Goal: Check status: Check status

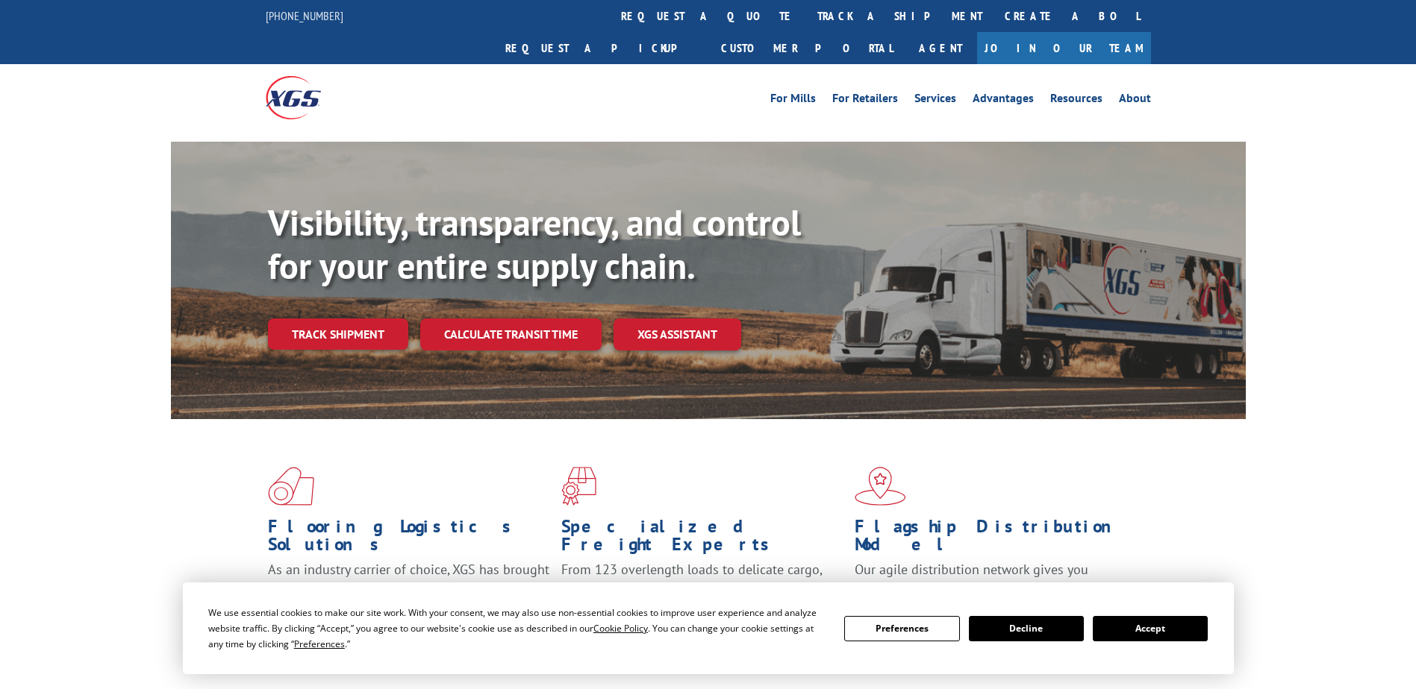
click at [357, 337] on div "Visibility, transparency, and control for your entire supply chain. Track shipm…" at bounding box center [757, 305] width 978 height 208
click at [394, 319] on link "Track shipment" at bounding box center [338, 334] width 140 height 31
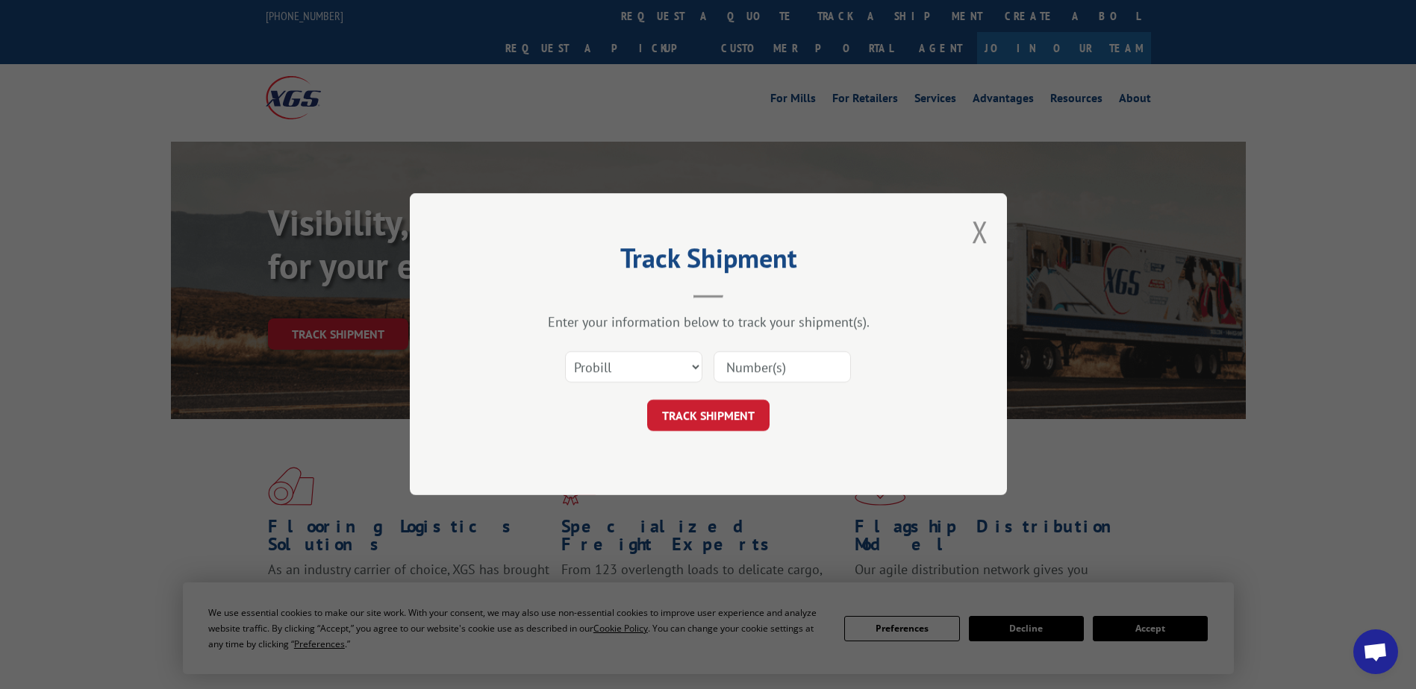
click at [736, 369] on input at bounding box center [781, 367] width 137 height 31
click at [666, 353] on select "Select category... Probill BOL PO" at bounding box center [633, 367] width 137 height 31
click at [750, 360] on input at bounding box center [781, 367] width 137 height 31
type input "17596397"
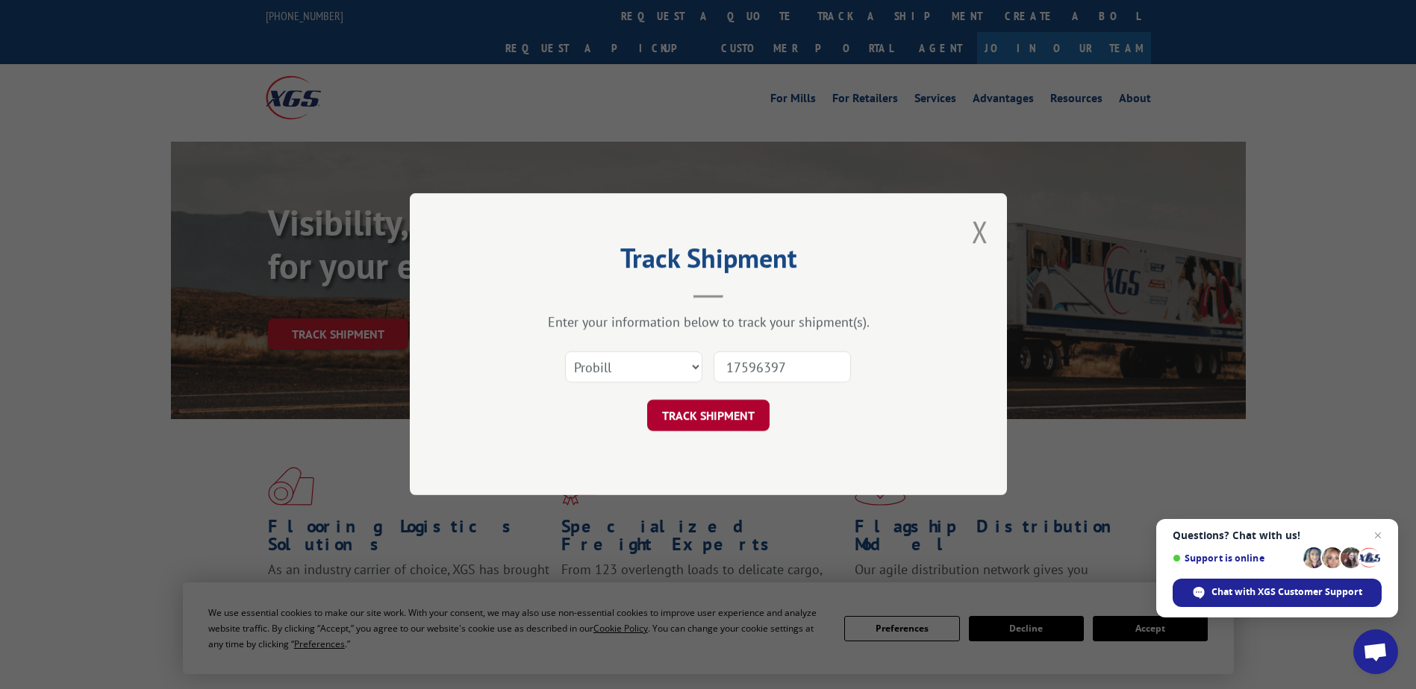
click at [752, 412] on button "TRACK SHIPMENT" at bounding box center [708, 416] width 122 height 31
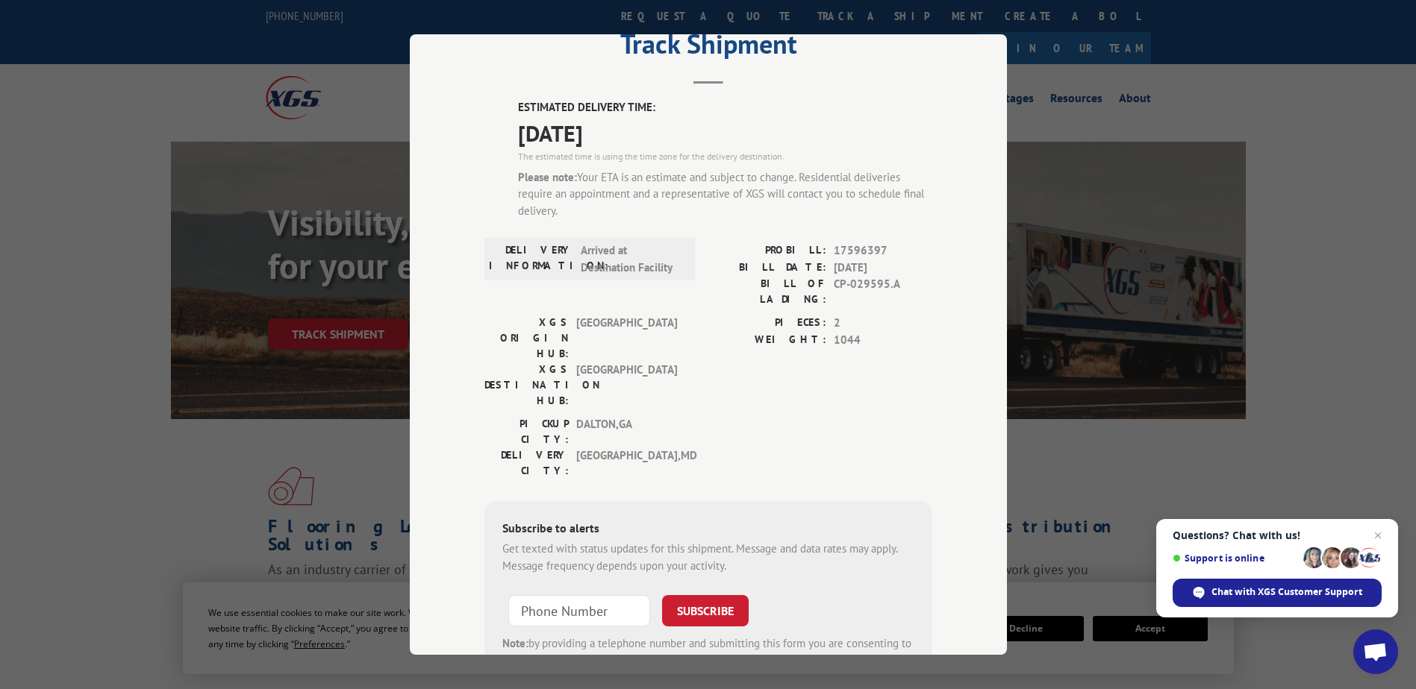
scroll to position [119, 0]
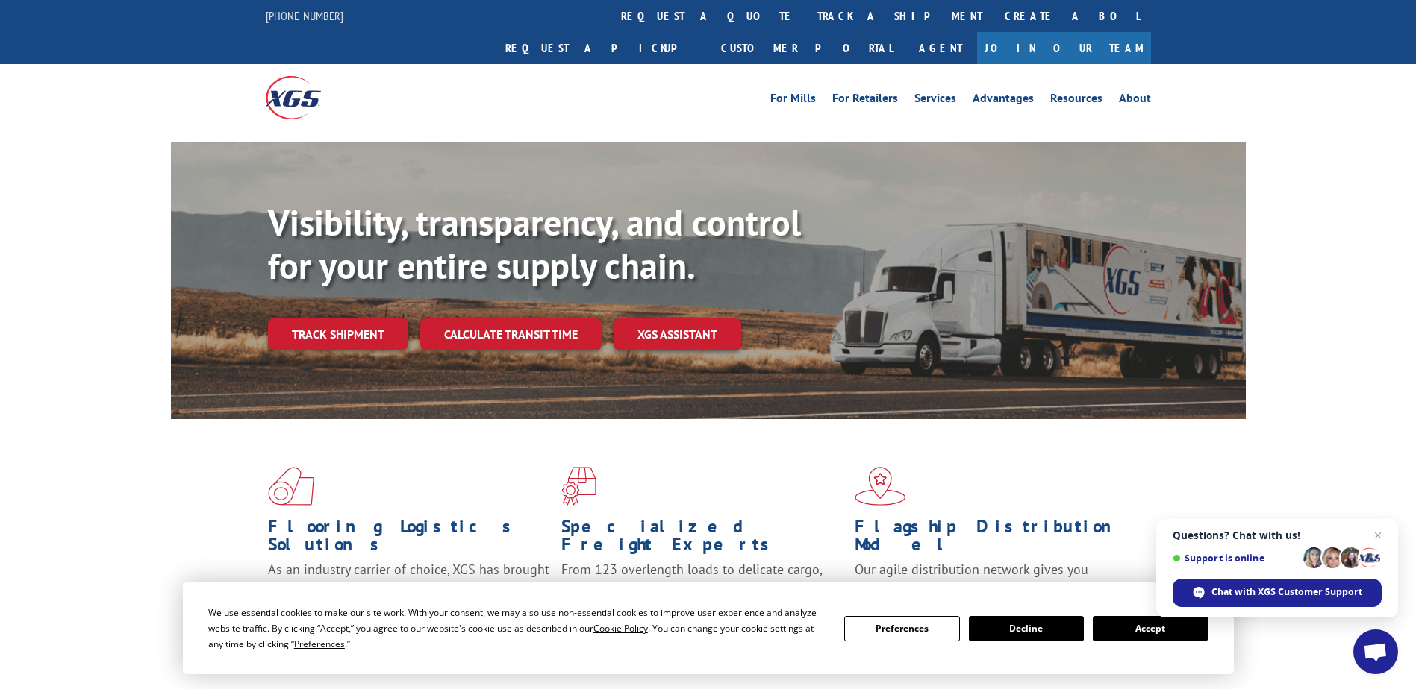
click at [1213, 142] on div "Visibility, transparency, and control for your entire supply chain. Track shipm…" at bounding box center [708, 295] width 1075 height 307
click at [368, 319] on link "Track shipment" at bounding box center [338, 334] width 140 height 31
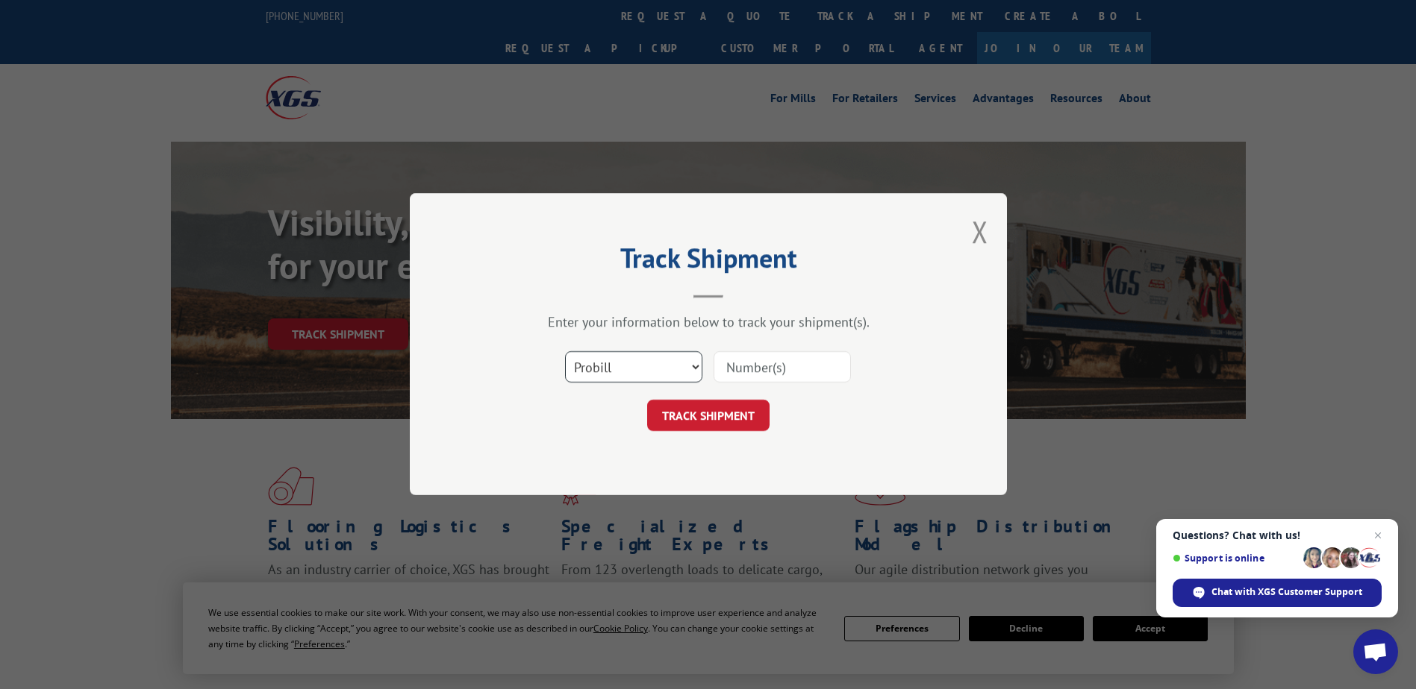
click at [654, 379] on select "Select category... Probill BOL PO" at bounding box center [633, 367] width 137 height 31
click at [725, 376] on input at bounding box center [781, 367] width 137 height 31
type input "17596397"
click at [731, 421] on button "TRACK SHIPMENT" at bounding box center [708, 416] width 122 height 31
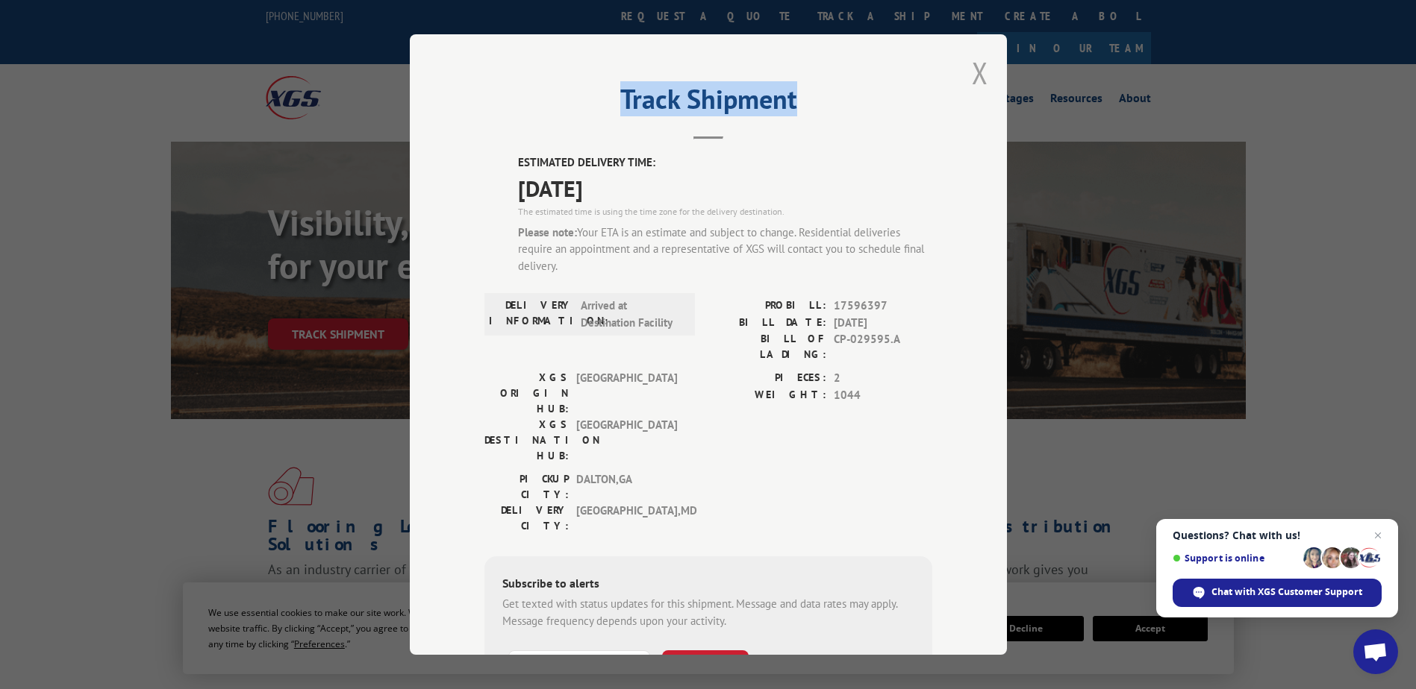
click at [978, 68] on div "Track Shipment ESTIMATED DELIVERY TIME: 09/09/2025 The estimated time is using …" at bounding box center [708, 344] width 597 height 621
drag, startPoint x: 978, startPoint y: 68, endPoint x: 966, endPoint y: 78, distance: 16.4
click at [972, 78] on button "Close modal" at bounding box center [980, 73] width 16 height 40
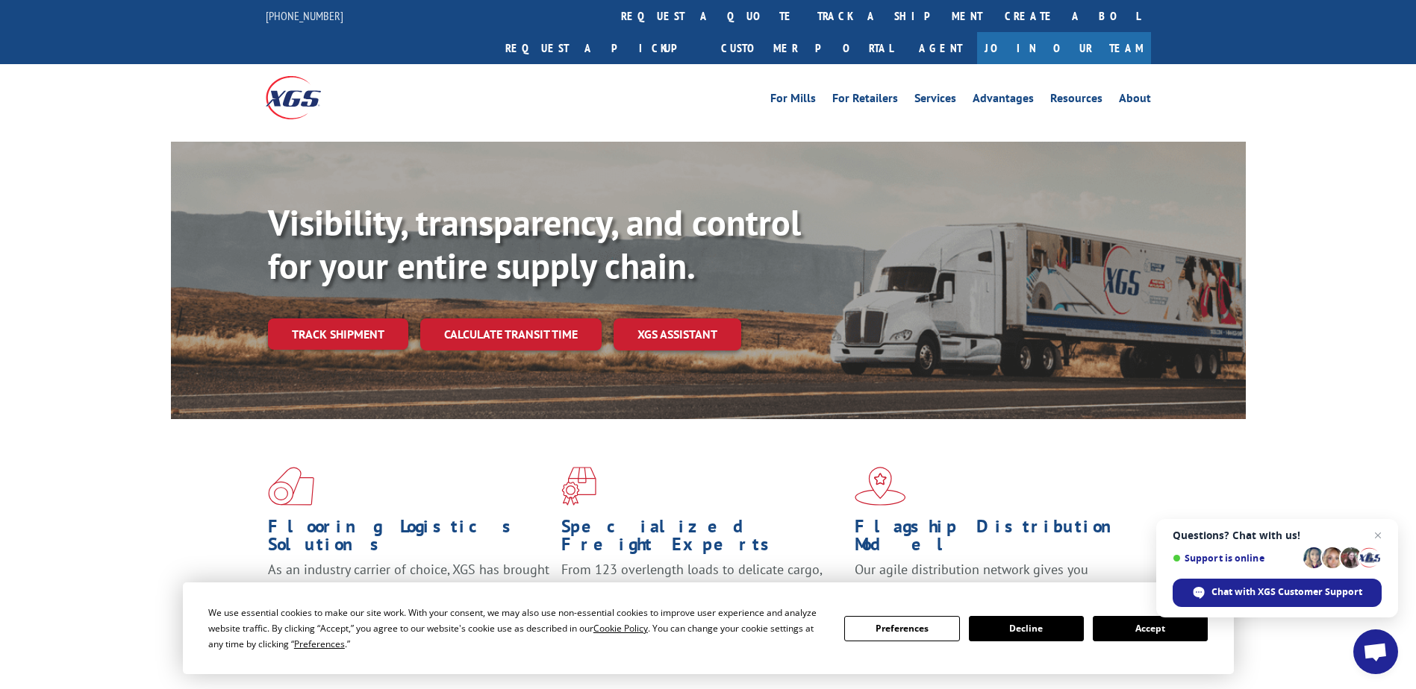
click at [363, 319] on link "Track shipment" at bounding box center [338, 334] width 140 height 31
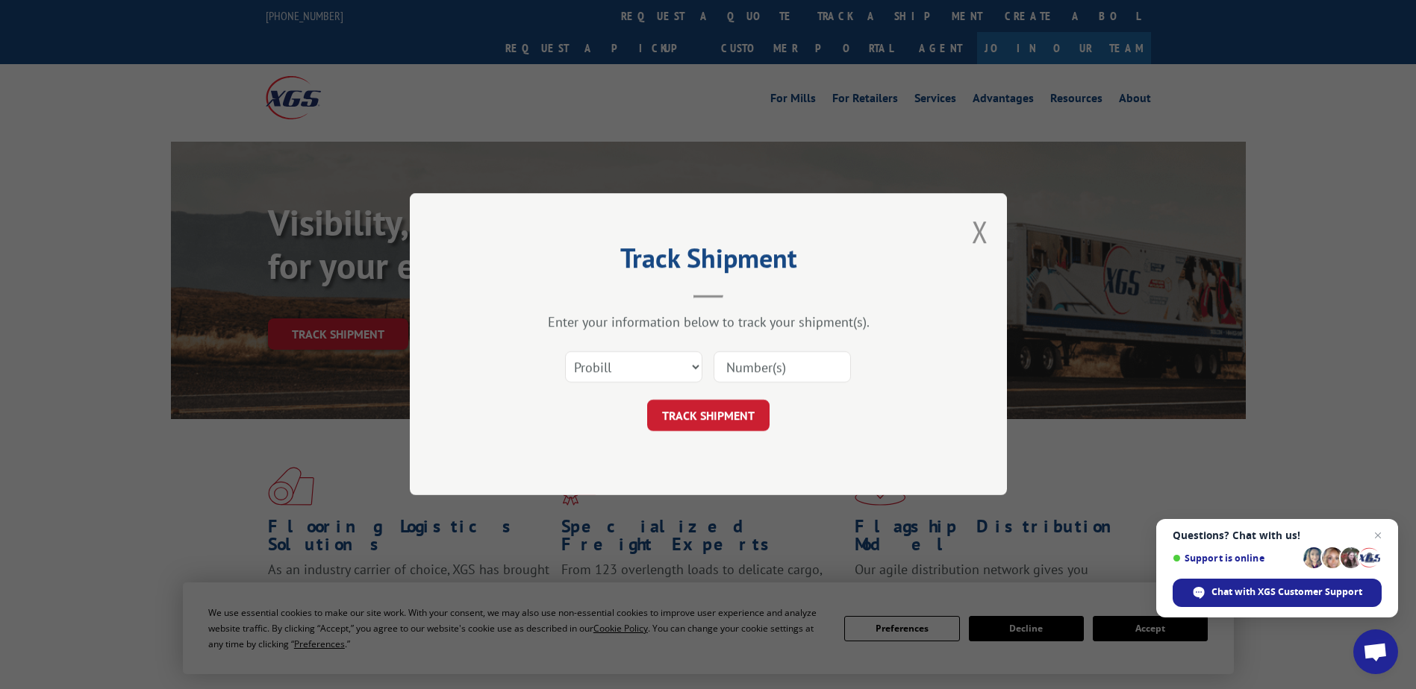
click at [779, 363] on input at bounding box center [781, 367] width 137 height 31
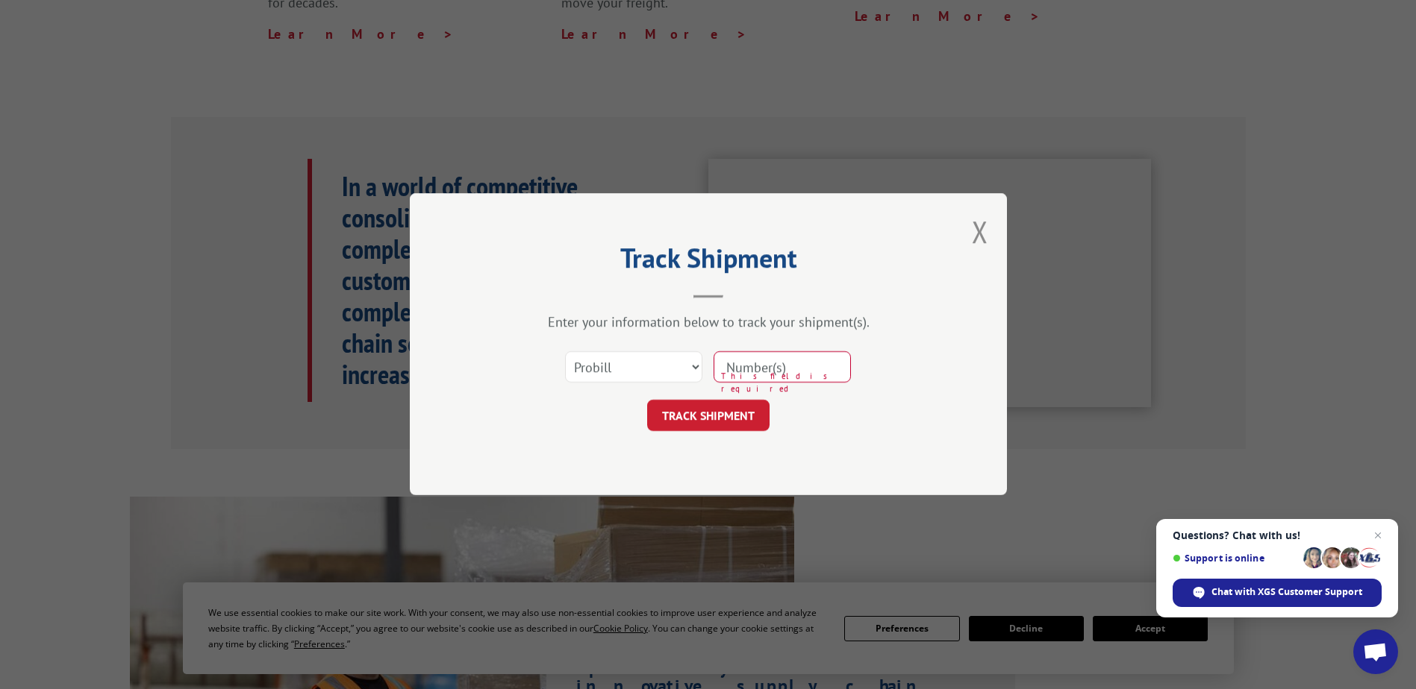
click at [977, 230] on button "Close modal" at bounding box center [980, 232] width 16 height 40
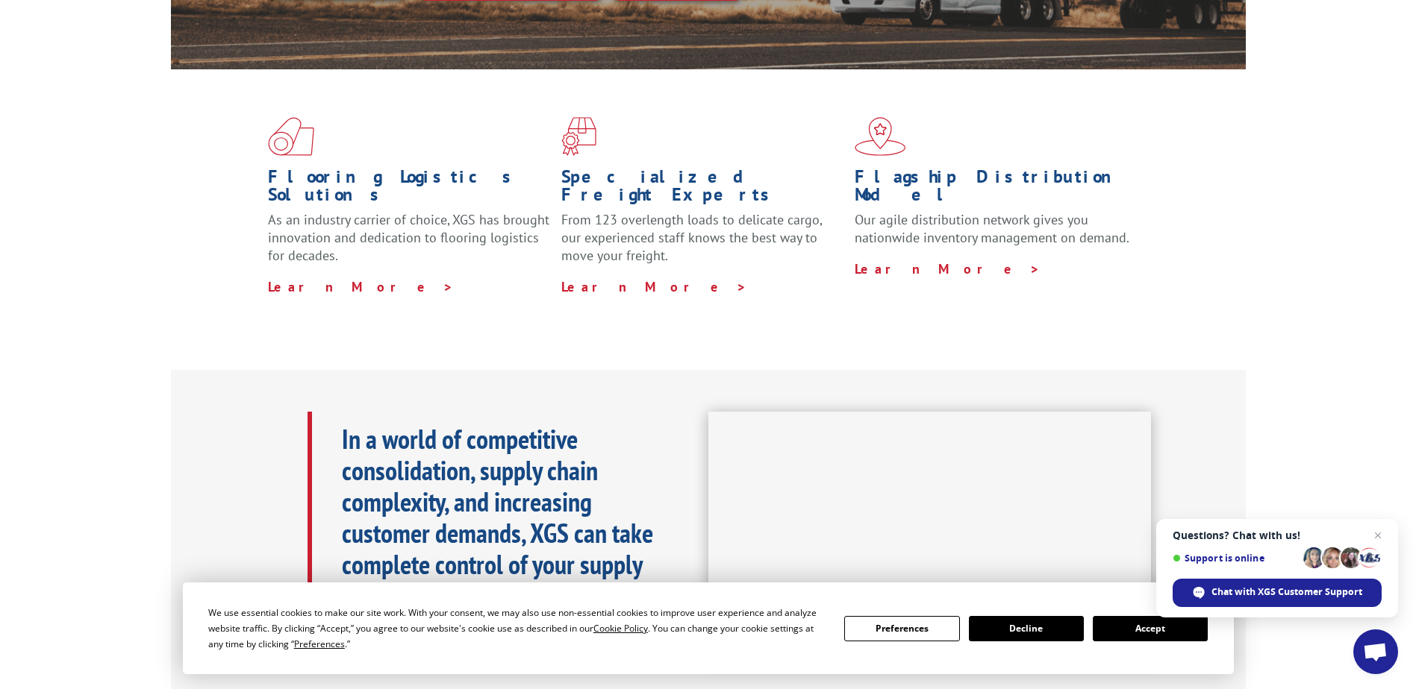
scroll to position [373, 0]
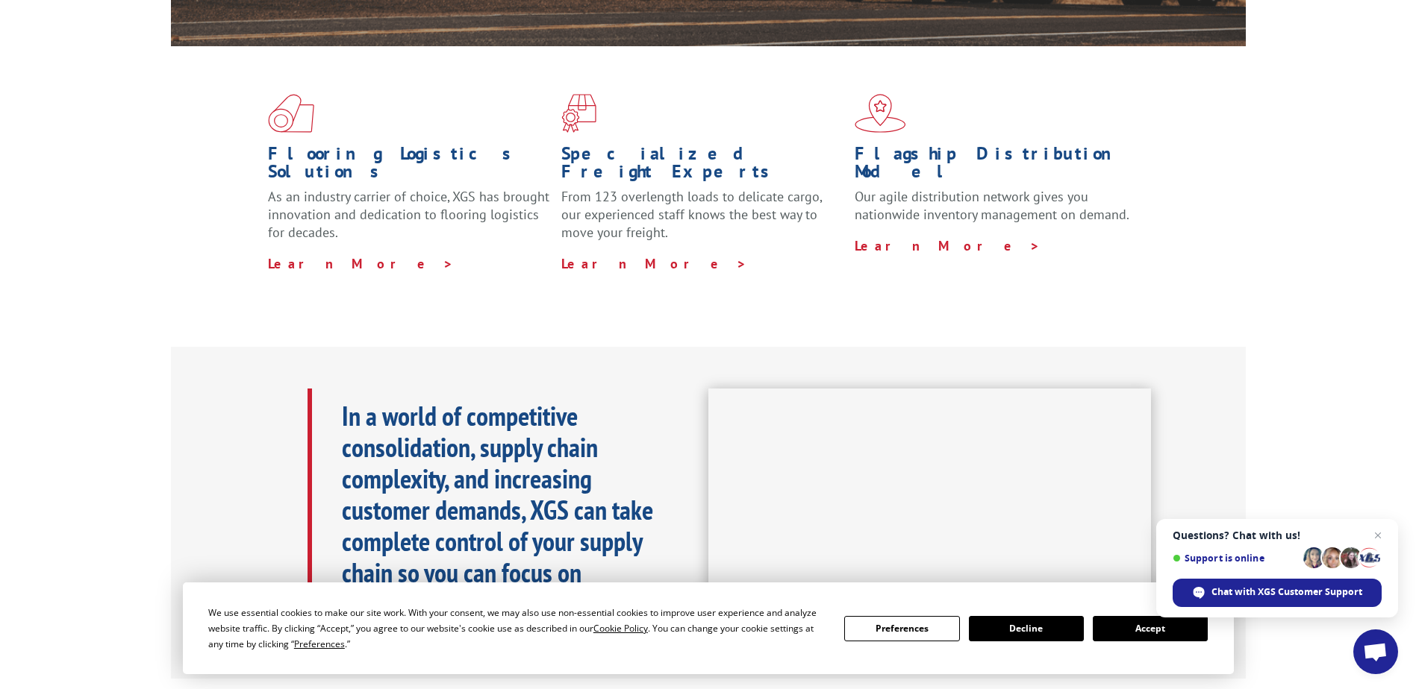
click at [1162, 642] on div "We use essential cookies to make our site work. With your consent, we may also …" at bounding box center [707, 628] width 999 height 47
click at [1154, 629] on button "Accept" at bounding box center [1149, 628] width 115 height 25
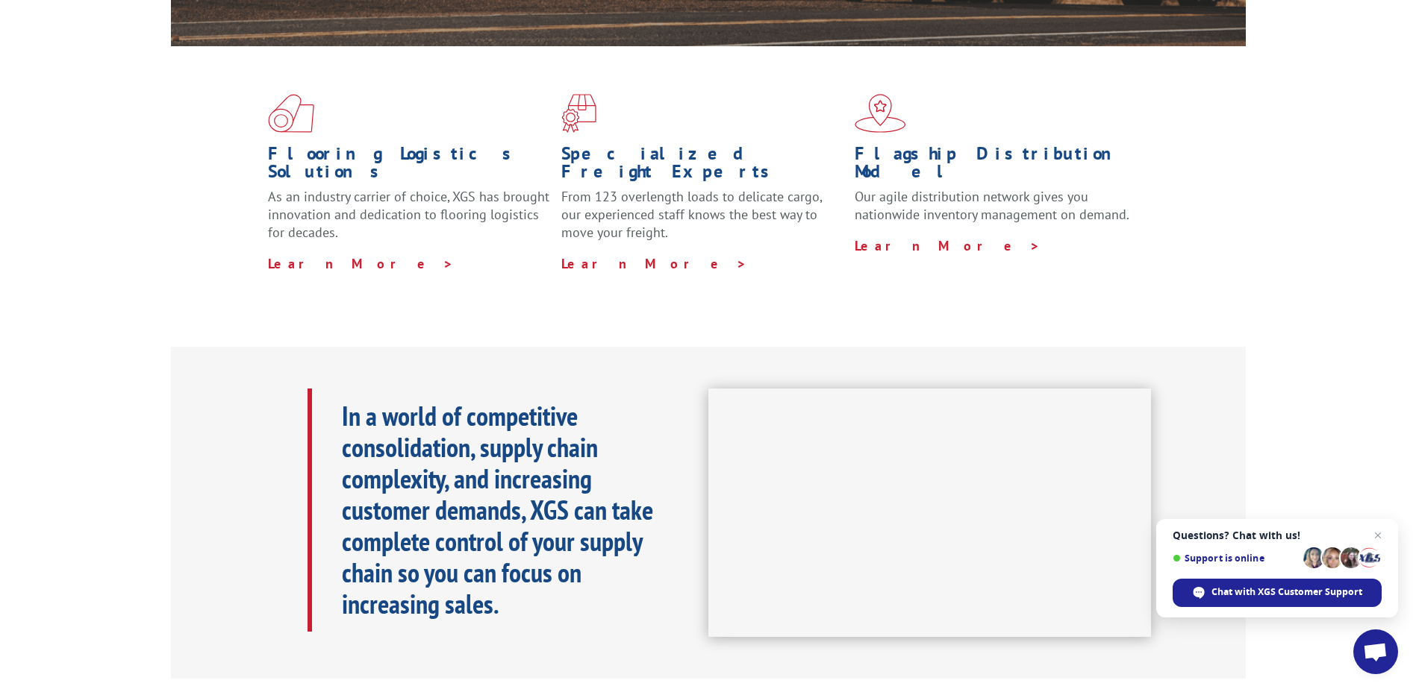
click at [1384, 524] on span "Questions? Chat with us! Support is online Chat with XGS Customer Support" at bounding box center [1277, 568] width 242 height 98
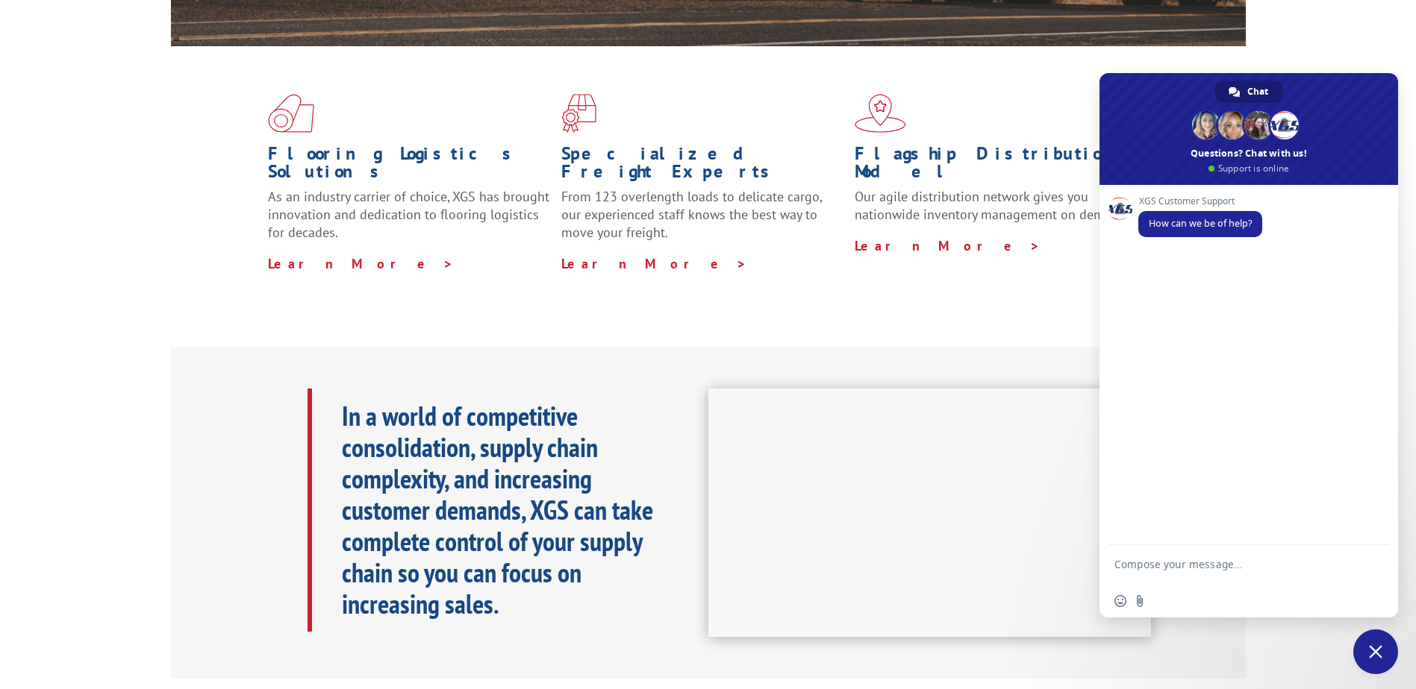
click at [1393, 635] on div "In a world of competitive consolidation, supply chain complexity, and increasin…" at bounding box center [708, 513] width 1416 height 333
drag, startPoint x: 1393, startPoint y: 635, endPoint x: 1384, endPoint y: 646, distance: 14.3
click at [1384, 646] on span "Close chat" at bounding box center [1375, 652] width 45 height 45
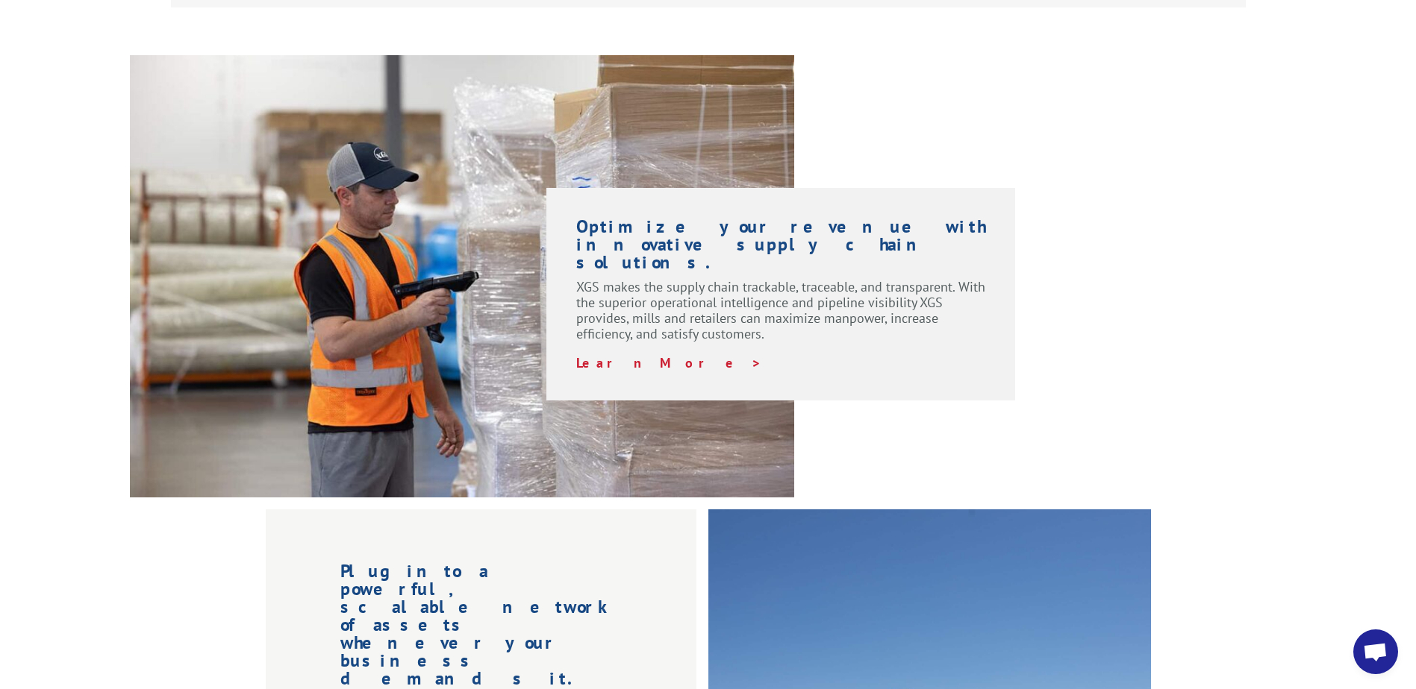
scroll to position [2264, 0]
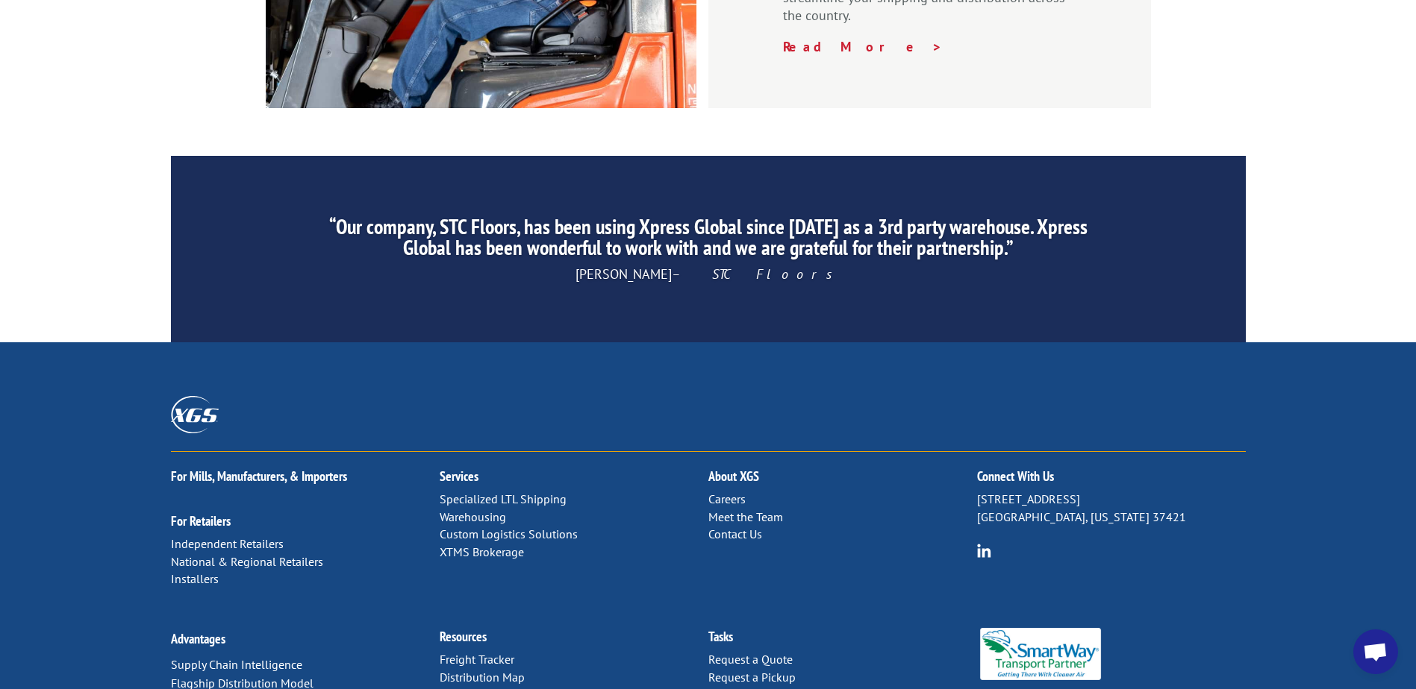
click at [492, 652] on link "Freight Tracker" at bounding box center [477, 659] width 75 height 15
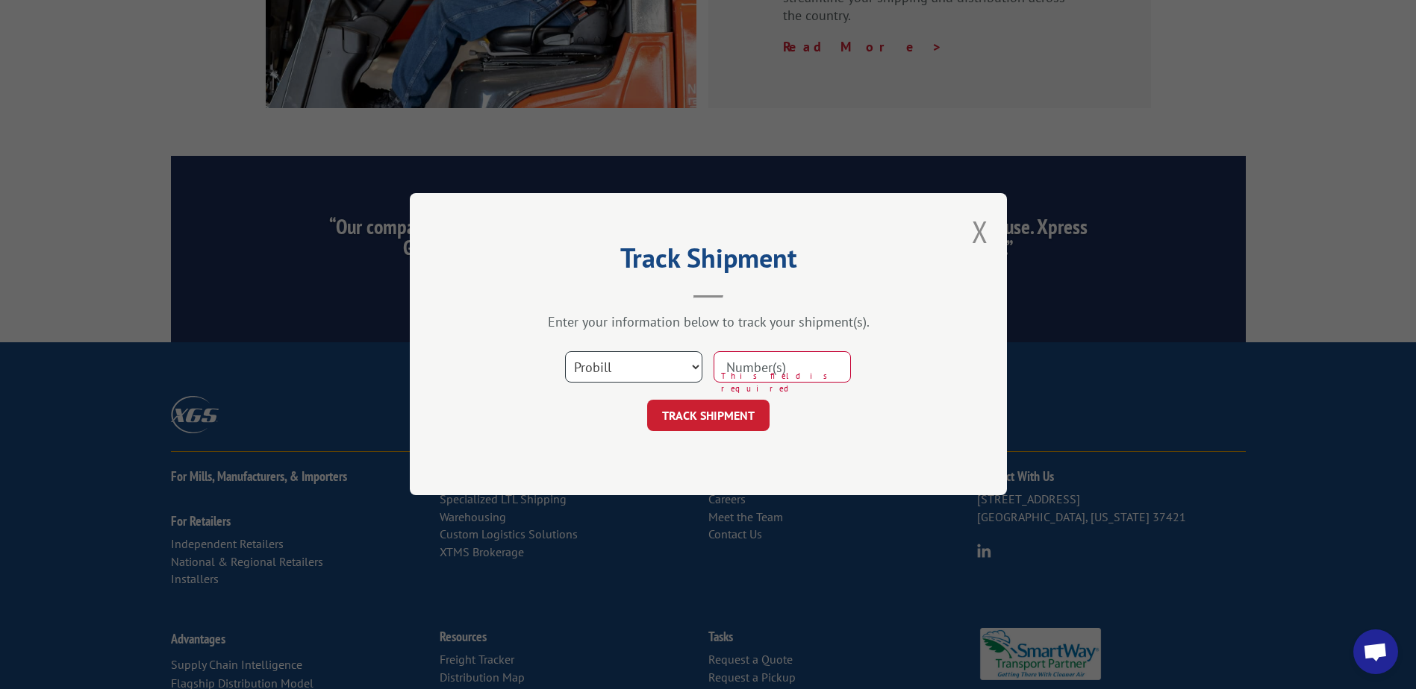
click at [629, 356] on select "Select category... Probill BOL PO" at bounding box center [633, 367] width 137 height 31
click at [987, 219] on button "Close modal" at bounding box center [980, 232] width 16 height 40
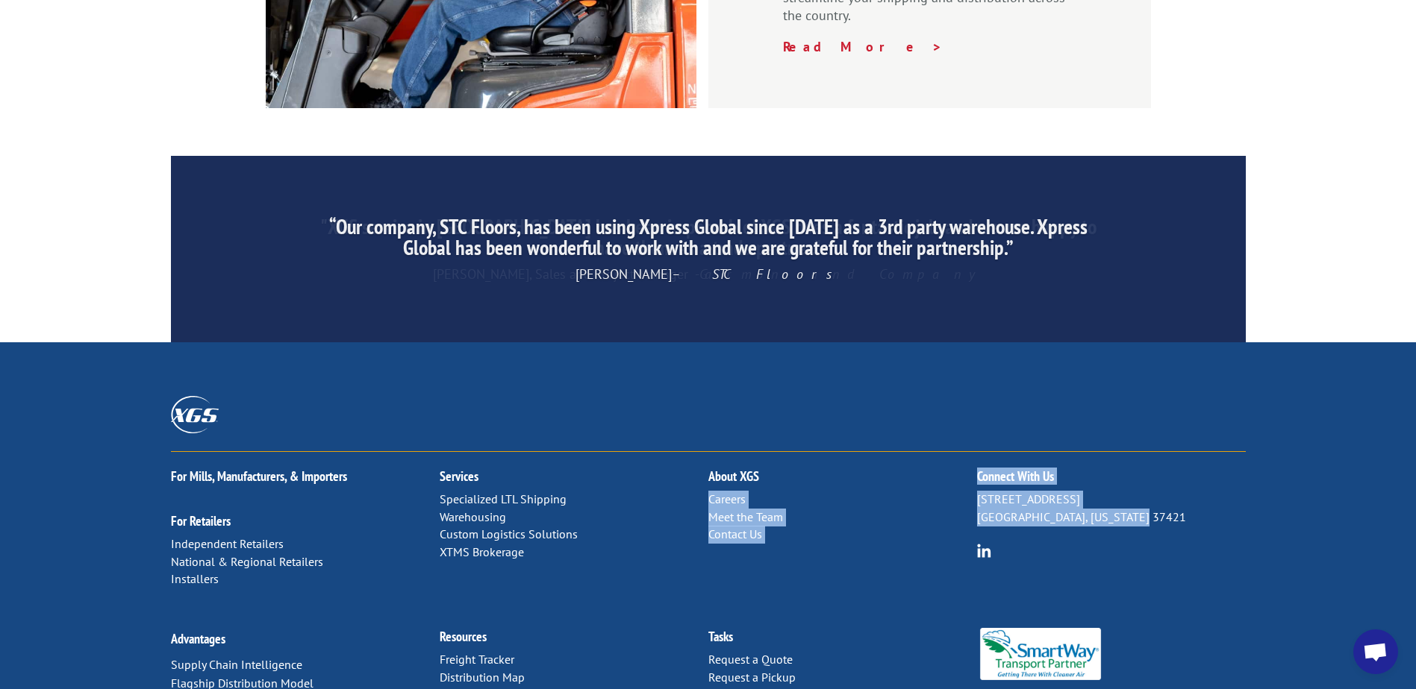
drag, startPoint x: 1143, startPoint y: 366, endPoint x: 950, endPoint y: 313, distance: 200.6
click at [950, 452] on div "For Mills, Manufacturers, & Importers For Retailers Independent Retailers Natio…" at bounding box center [708, 532] width 1075 height 160
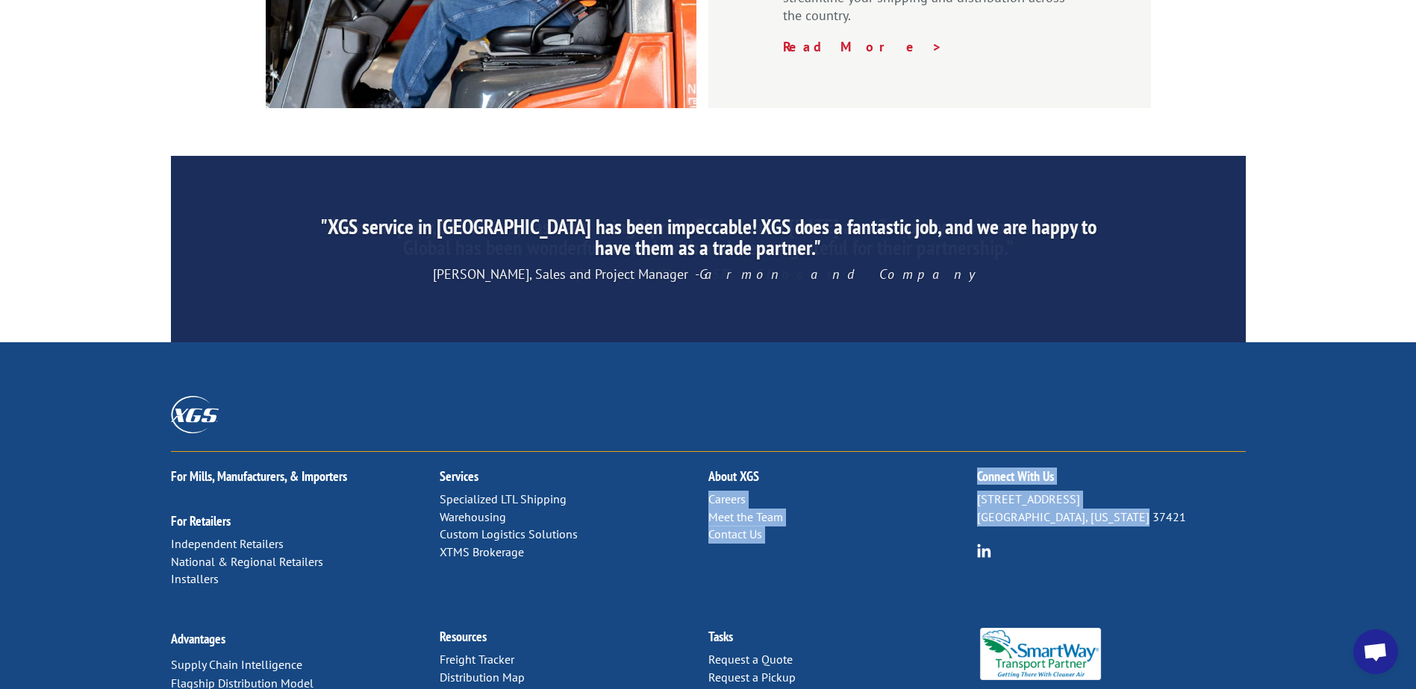
drag, startPoint x: 950, startPoint y: 313, endPoint x: 929, endPoint y: 331, distance: 27.5
click at [929, 470] on h2 "About XGS" at bounding box center [842, 480] width 269 height 21
click at [921, 491] on p "Careers Meet the Team Contact Us" at bounding box center [842, 517] width 269 height 53
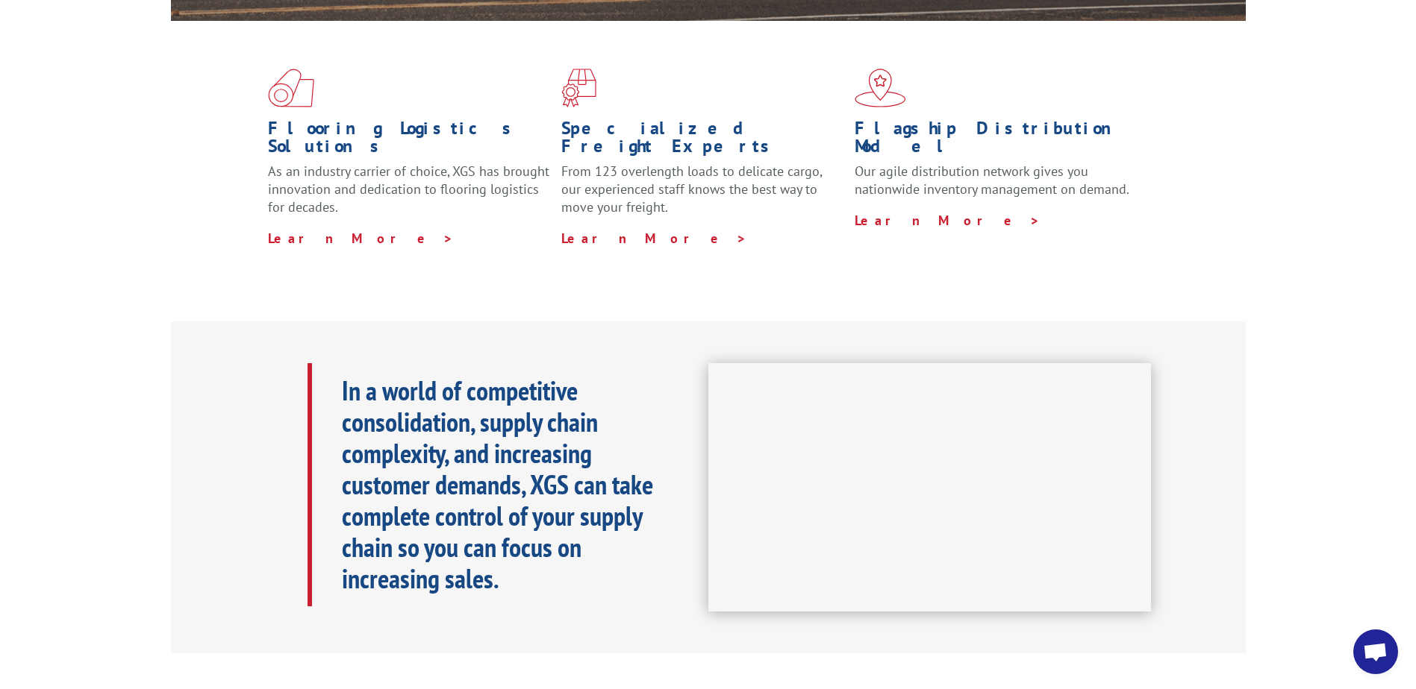
scroll to position [0, 0]
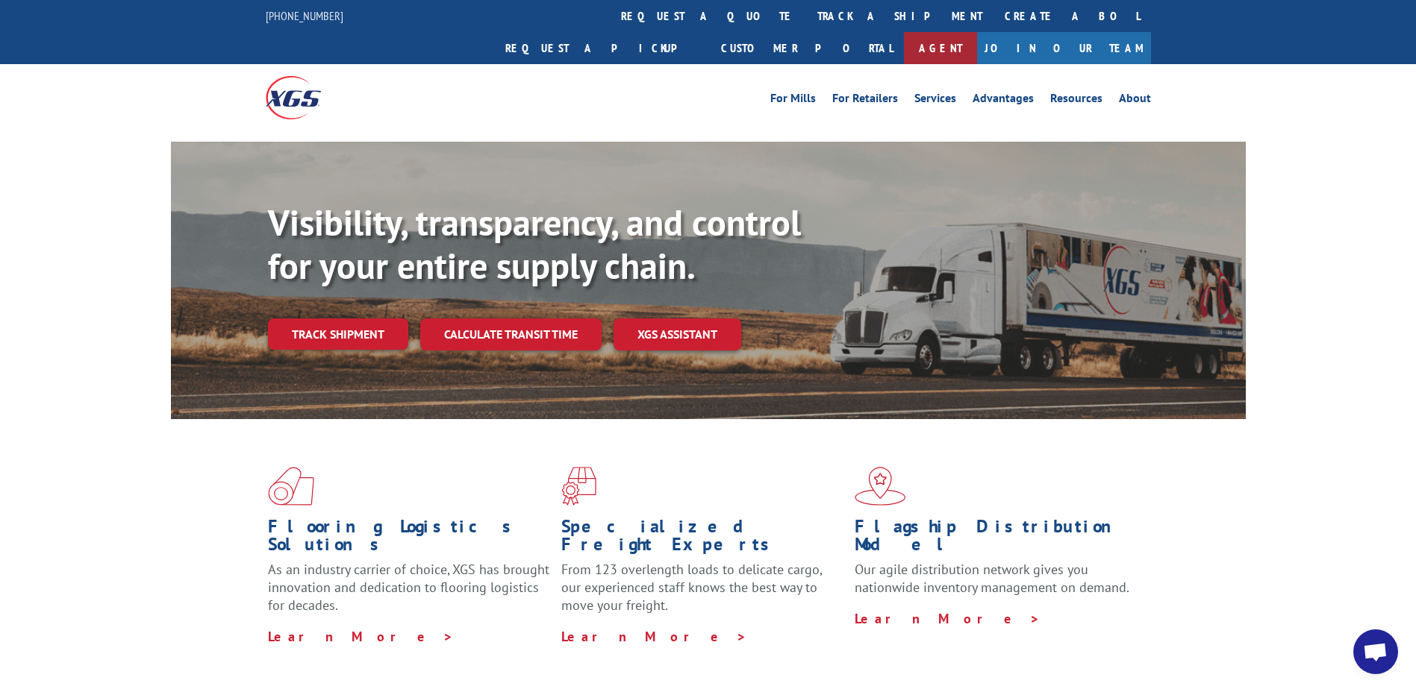
click at [977, 32] on link "Agent" at bounding box center [940, 48] width 73 height 32
click at [344, 319] on link "Track shipment" at bounding box center [338, 334] width 140 height 31
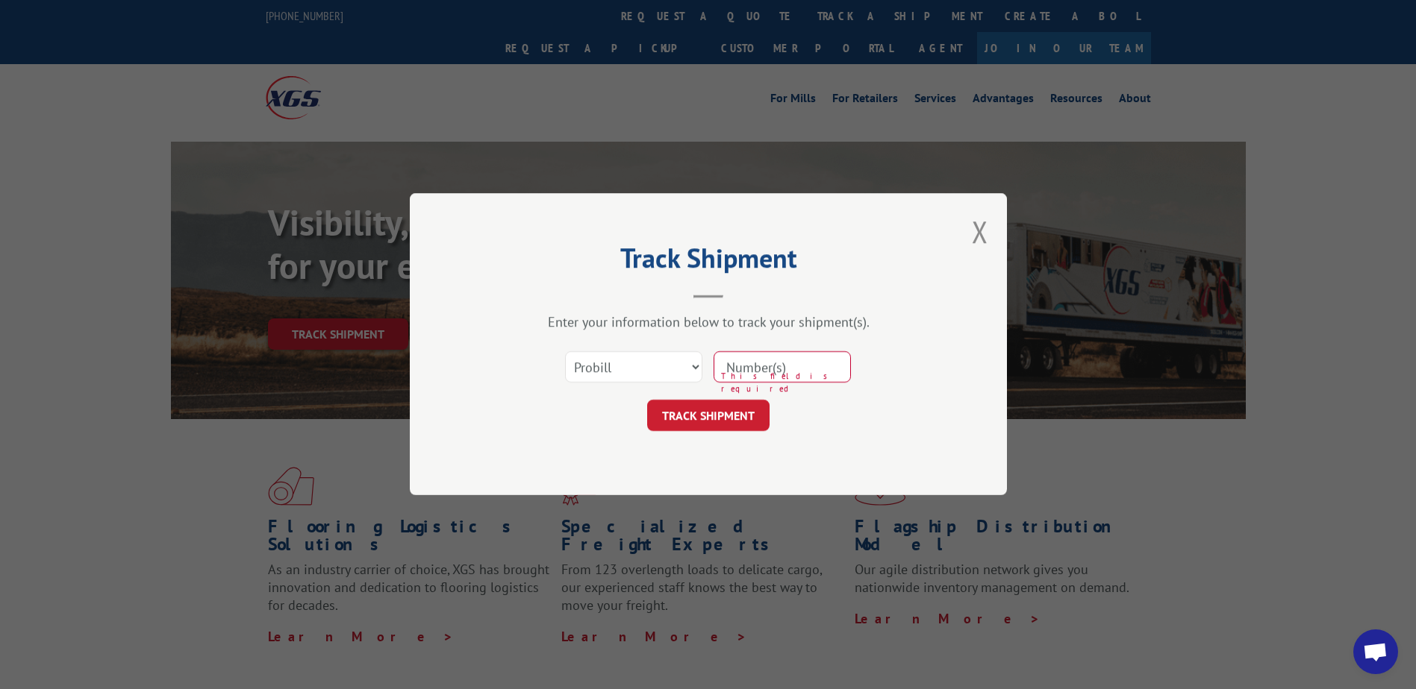
click at [772, 378] on input at bounding box center [781, 367] width 137 height 31
type input "17596397"
click at [978, 234] on button "Close modal" at bounding box center [980, 232] width 16 height 40
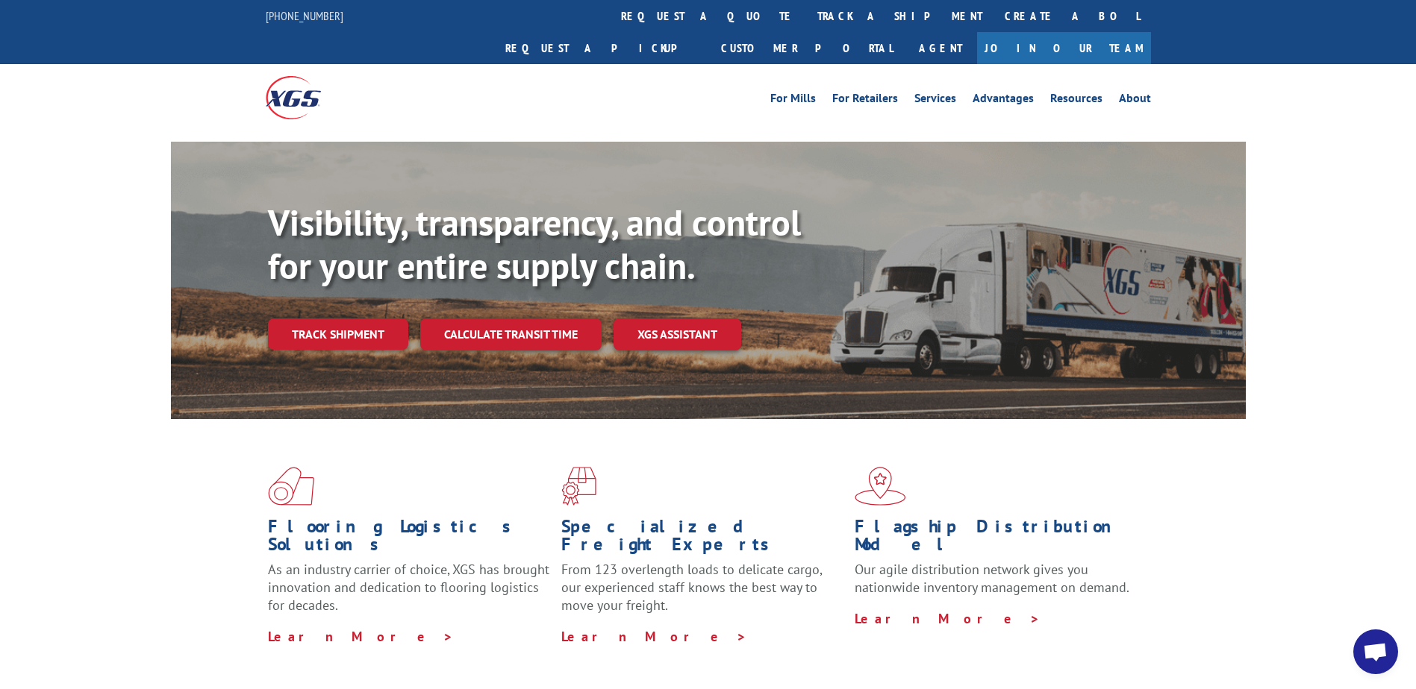
click at [1062, 467] on span at bounding box center [1000, 486] width 293 height 39
click at [299, 319] on link "Track shipment" at bounding box center [338, 334] width 140 height 31
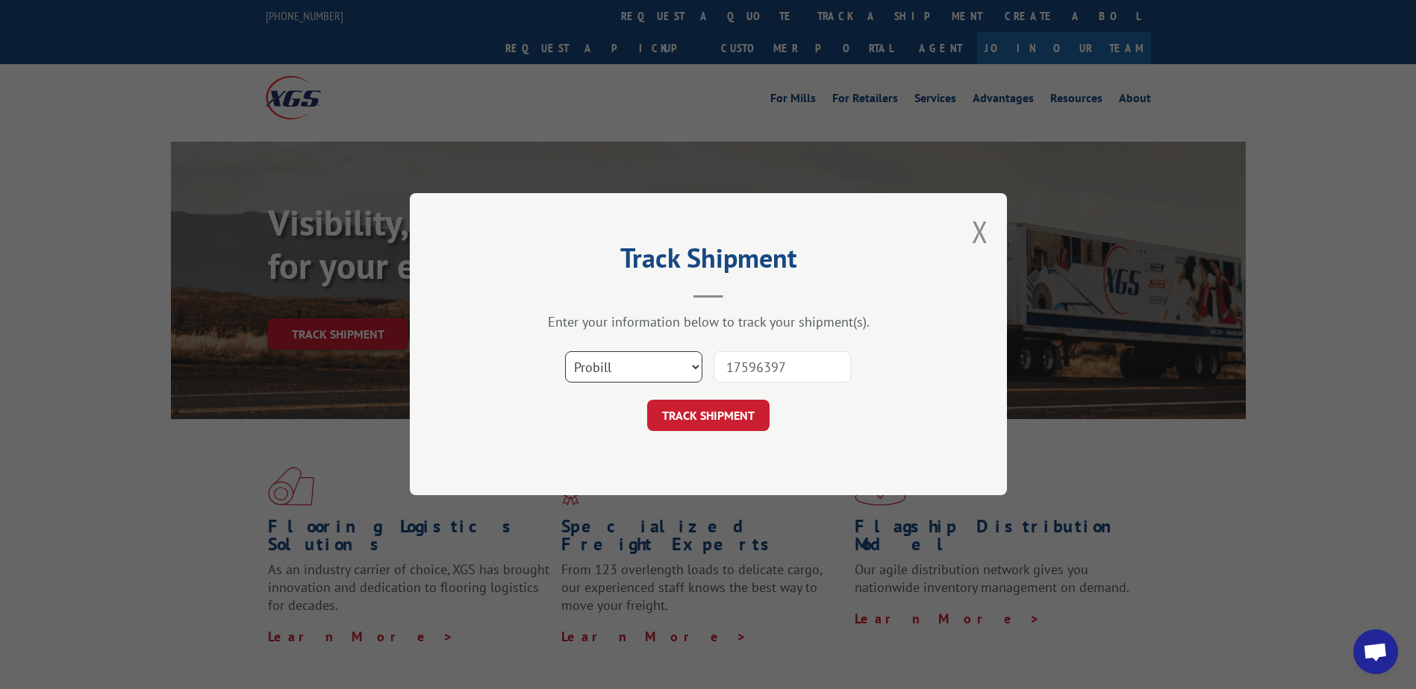
drag, startPoint x: 604, startPoint y: 354, endPoint x: 629, endPoint y: 357, distance: 24.8
click at [604, 354] on select "Select category... Probill BOL PO" at bounding box center [633, 367] width 137 height 31
click at [649, 360] on select "Select category... Probill BOL PO" at bounding box center [633, 367] width 137 height 31
click at [693, 404] on button "TRACK SHIPMENT" at bounding box center [708, 416] width 122 height 31
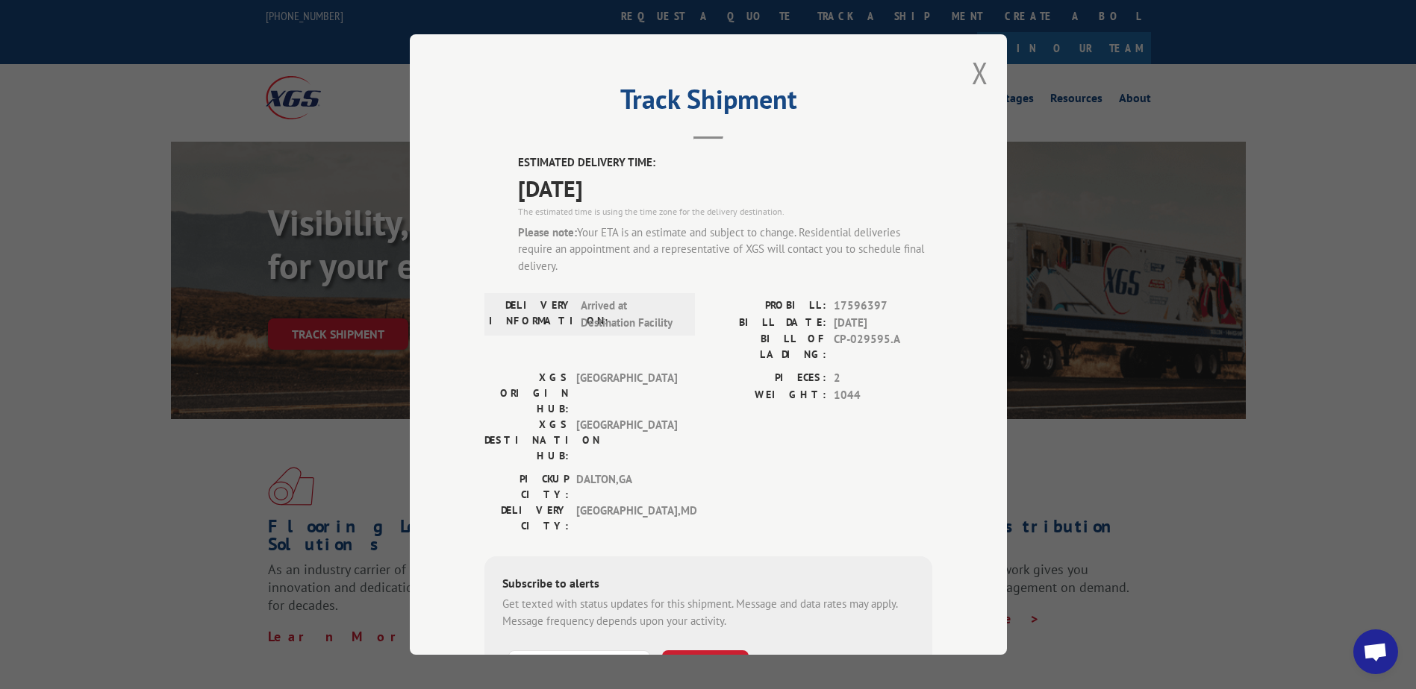
drag, startPoint x: 572, startPoint y: 227, endPoint x: 855, endPoint y: 277, distance: 287.9
click at [855, 277] on div "ESTIMATED DELIVERY TIME: 09/09/2025 The estimated time is using the time zone f…" at bounding box center [725, 220] width 414 height 132
drag, startPoint x: 559, startPoint y: 266, endPoint x: 575, endPoint y: 237, distance: 33.4
click at [575, 237] on div "Please note: Your ETA is an estimate and subject to change. Residential deliver…" at bounding box center [725, 250] width 414 height 51
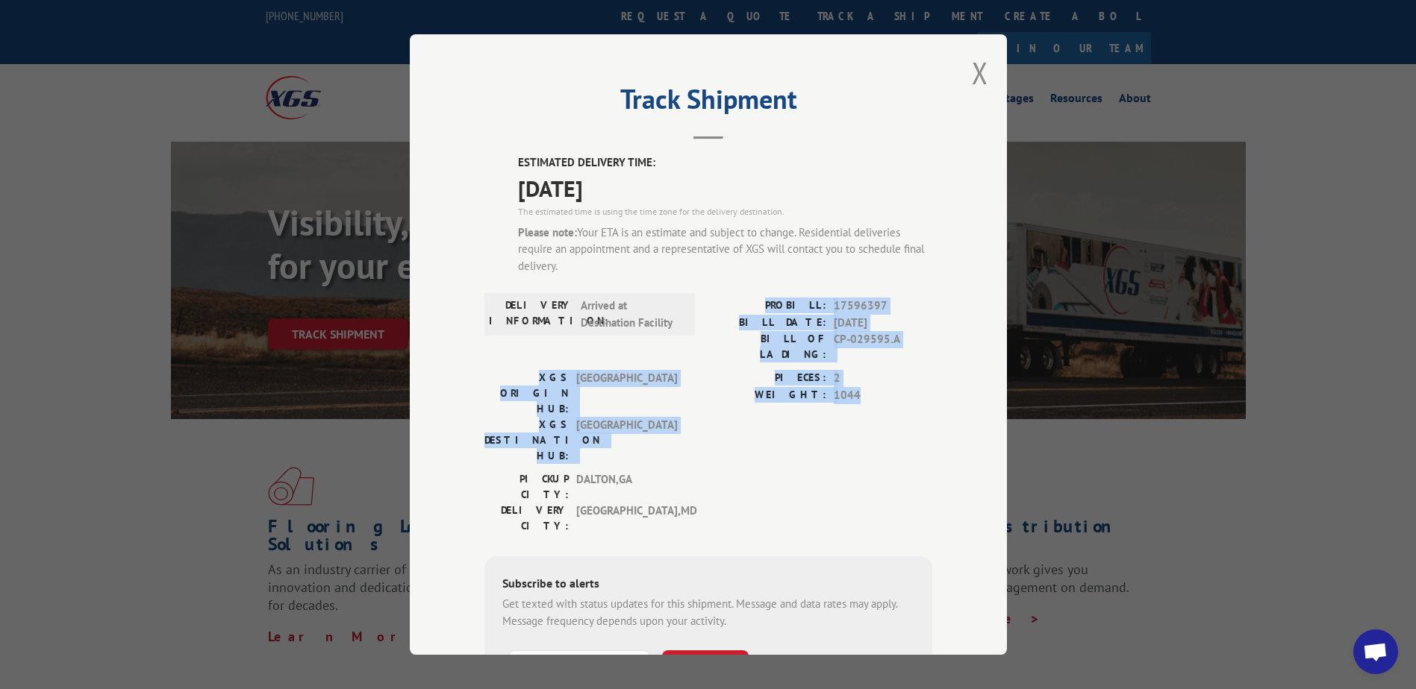
drag, startPoint x: 862, startPoint y: 382, endPoint x: 763, endPoint y: 289, distance: 135.7
click at [763, 289] on div "ESTIMATED DELIVERY TIME: 09/09/2025 The estimated time is using the time zone f…" at bounding box center [708, 456] width 448 height 605
click at [664, 503] on span "TEMPLE HILLS , MD" at bounding box center [626, 518] width 101 height 31
drag, startPoint x: 674, startPoint y: 436, endPoint x: 777, endPoint y: 303, distance: 168.1
click at [777, 303] on div "ESTIMATED DELIVERY TIME: 09/09/2025 The estimated time is using the time zone f…" at bounding box center [708, 456] width 448 height 605
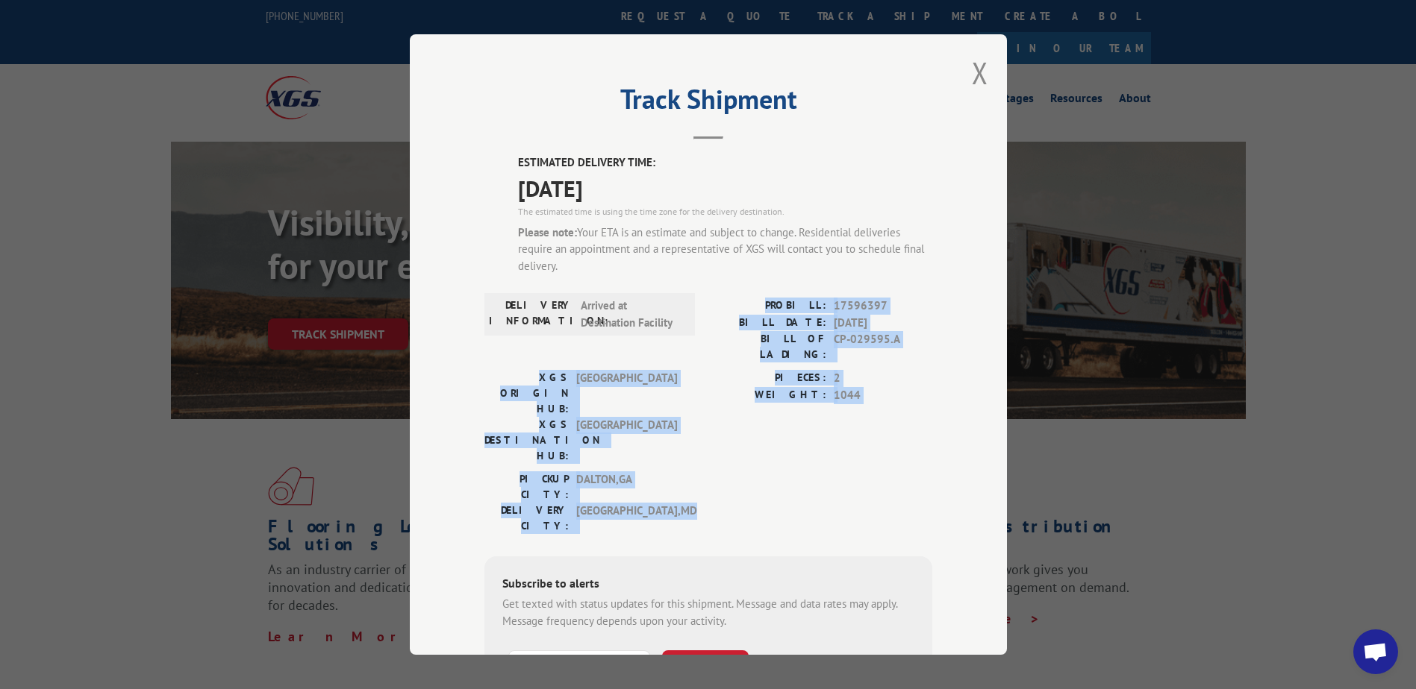
drag, startPoint x: 777, startPoint y: 303, endPoint x: 893, endPoint y: 396, distance: 149.2
click at [893, 396] on div "PIECES: 2 WEIGHT: 1044" at bounding box center [820, 420] width 224 height 101
drag, startPoint x: 860, startPoint y: 377, endPoint x: 822, endPoint y: 307, distance: 79.4
click at [822, 307] on div "ESTIMATED DELIVERY TIME: 09/09/2025 The estimated time is using the time zone f…" at bounding box center [708, 456] width 448 height 605
drag, startPoint x: 822, startPoint y: 307, endPoint x: 851, endPoint y: 383, distance: 81.2
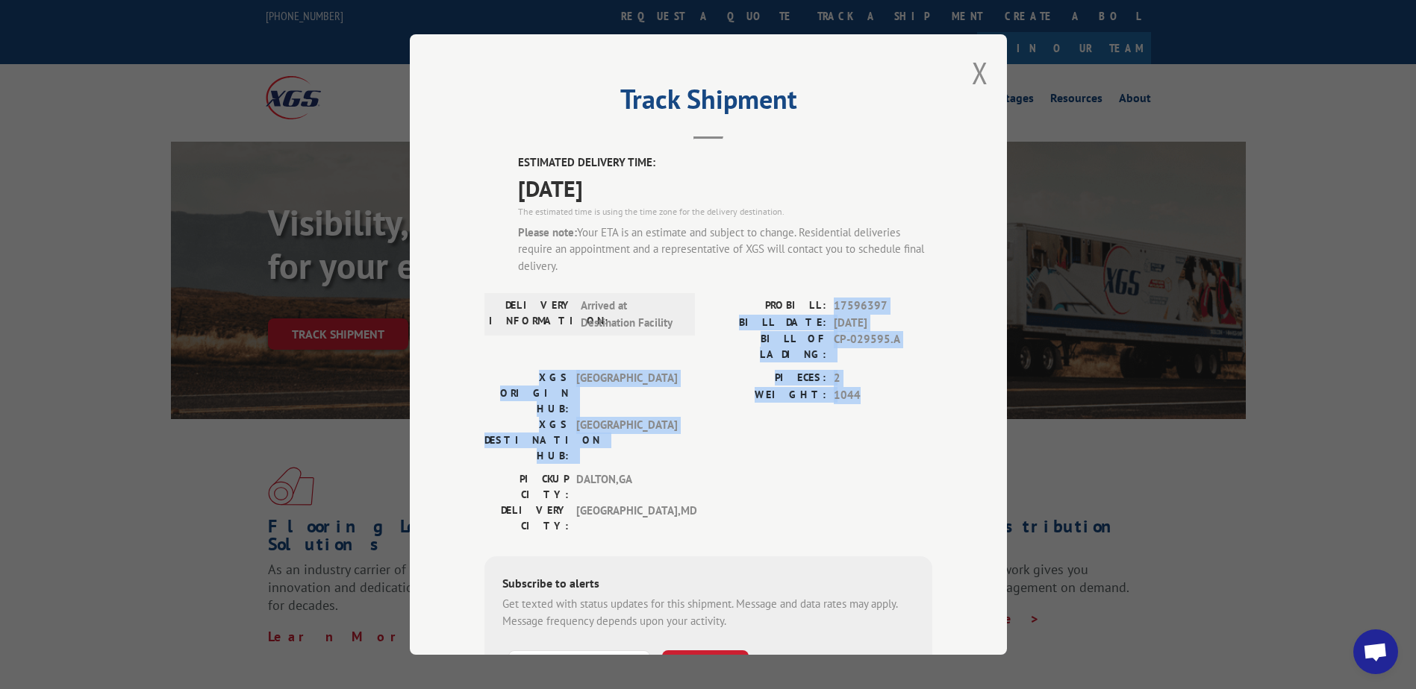
click at [851, 387] on span "1044" at bounding box center [883, 395] width 98 height 17
drag, startPoint x: 841, startPoint y: 357, endPoint x: 826, endPoint y: 311, distance: 47.9
click at [826, 311] on div "ESTIMATED DELIVERY TIME: 09/09/2025 The estimated time is using the time zone f…" at bounding box center [708, 456] width 448 height 605
drag, startPoint x: 674, startPoint y: 441, endPoint x: 776, endPoint y: 300, distance: 174.2
click at [776, 300] on div "ESTIMATED DELIVERY TIME: 09/09/2025 The estimated time is using the time zone f…" at bounding box center [708, 456] width 448 height 605
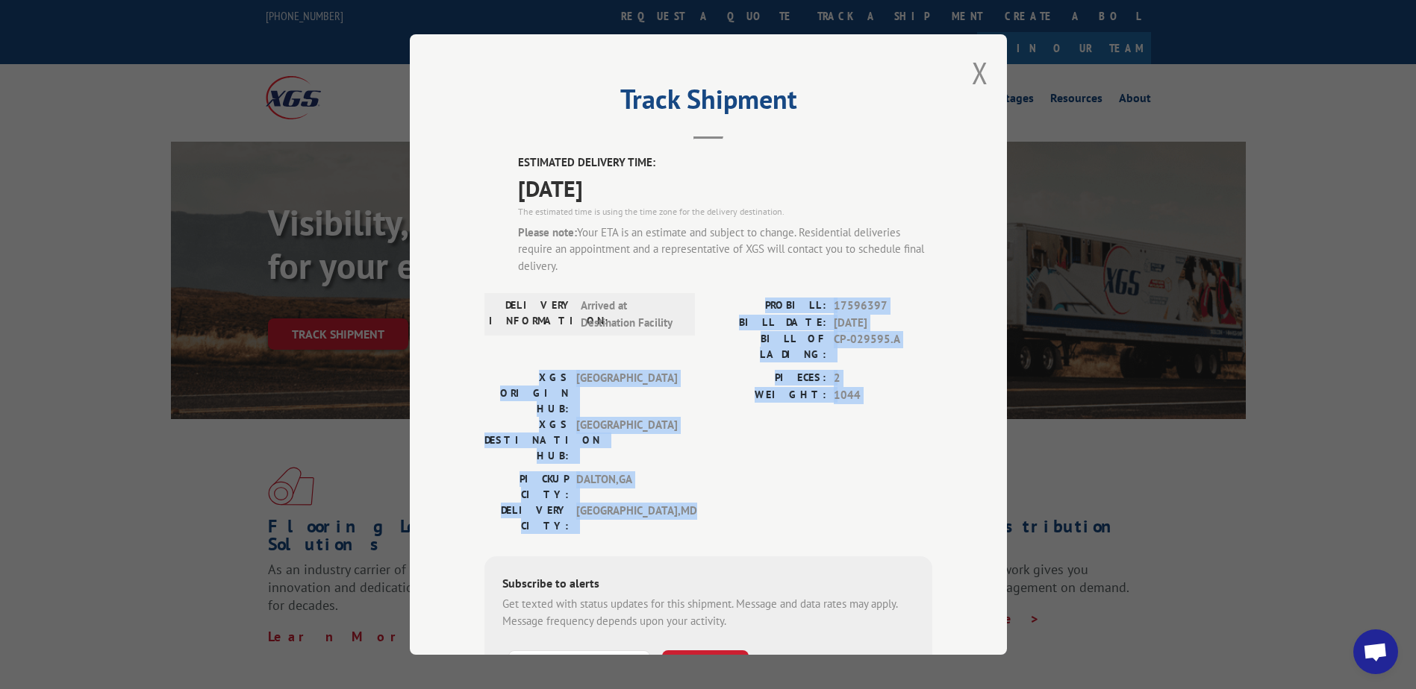
drag, startPoint x: 776, startPoint y: 300, endPoint x: 859, endPoint y: 376, distance: 112.5
click at [859, 387] on span "1044" at bounding box center [883, 395] width 98 height 17
drag, startPoint x: 858, startPoint y: 354, endPoint x: 820, endPoint y: 307, distance: 61.1
click at [820, 307] on div "ESTIMATED DELIVERY TIME: 09/09/2025 The estimated time is using the time zone f…" at bounding box center [708, 456] width 448 height 605
click at [820, 307] on label "PROBILL:" at bounding box center [767, 306] width 118 height 17
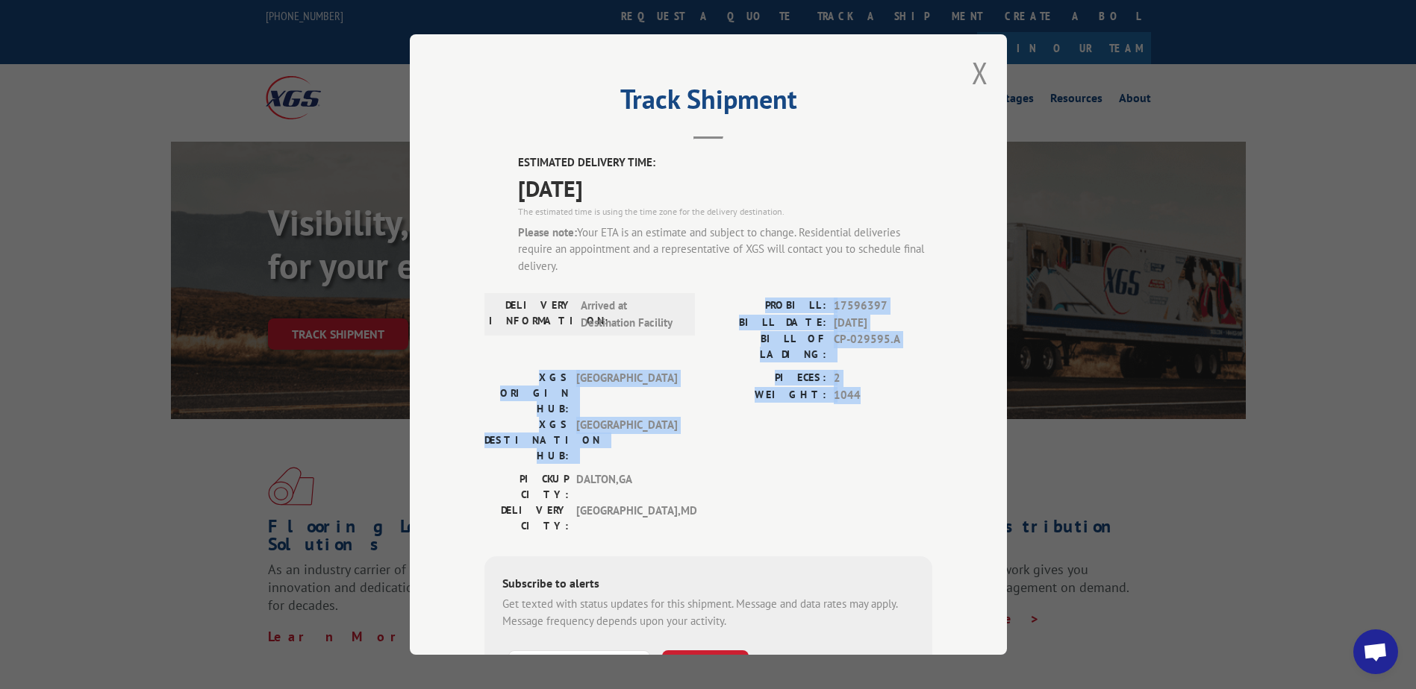
drag, startPoint x: 776, startPoint y: 301, endPoint x: 878, endPoint y: 393, distance: 137.9
click at [878, 393] on div "ESTIMATED DELIVERY TIME: 09/09/2025 The estimated time is using the time zone f…" at bounding box center [708, 456] width 448 height 605
click at [877, 391] on div "PIECES: 2 WEIGHT: 1044" at bounding box center [820, 420] width 224 height 101
drag, startPoint x: 670, startPoint y: 446, endPoint x: 775, endPoint y: 304, distance: 177.2
click at [775, 304] on div "ESTIMATED DELIVERY TIME: 09/09/2025 The estimated time is using the time zone f…" at bounding box center [708, 456] width 448 height 605
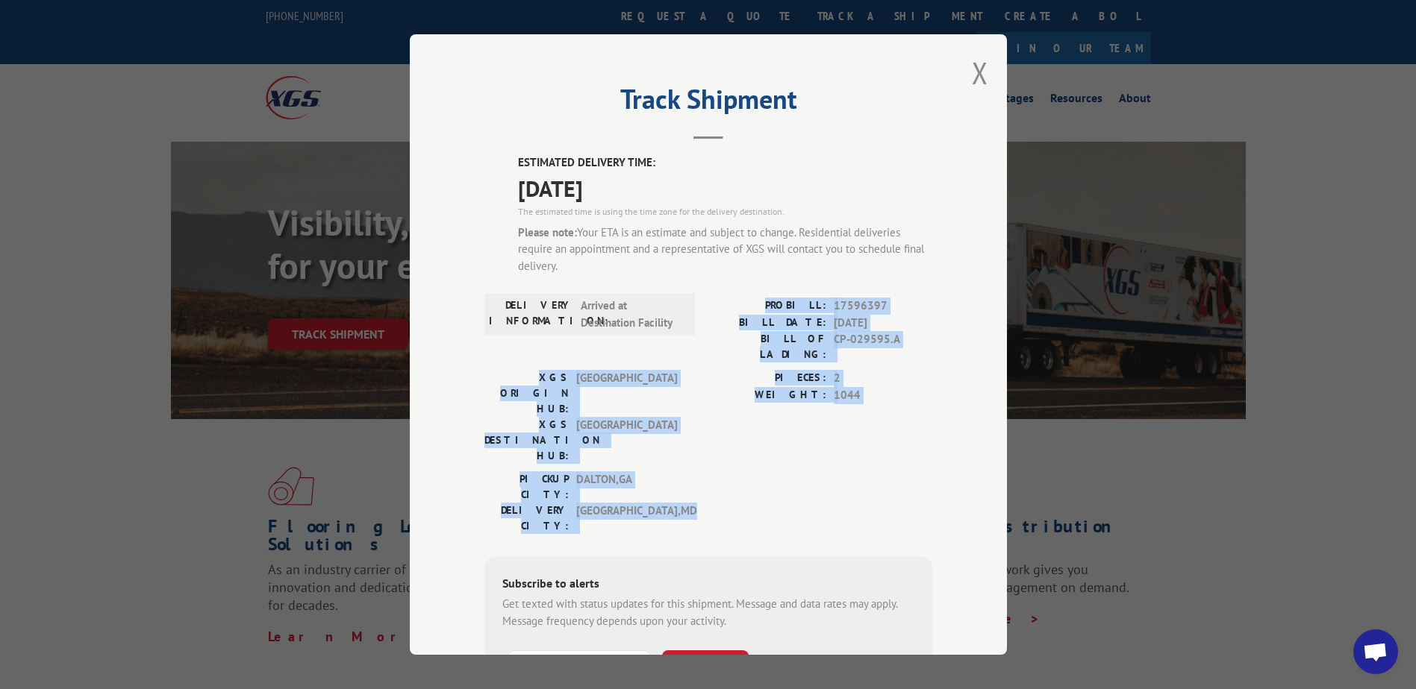
drag, startPoint x: 775, startPoint y: 304, endPoint x: 806, endPoint y: 438, distance: 137.8
click at [806, 472] on div "PICKUP CITY: DALTON , GA DELIVERY CITY: TEMPLE HILLS , MD" at bounding box center [708, 507] width 448 height 70
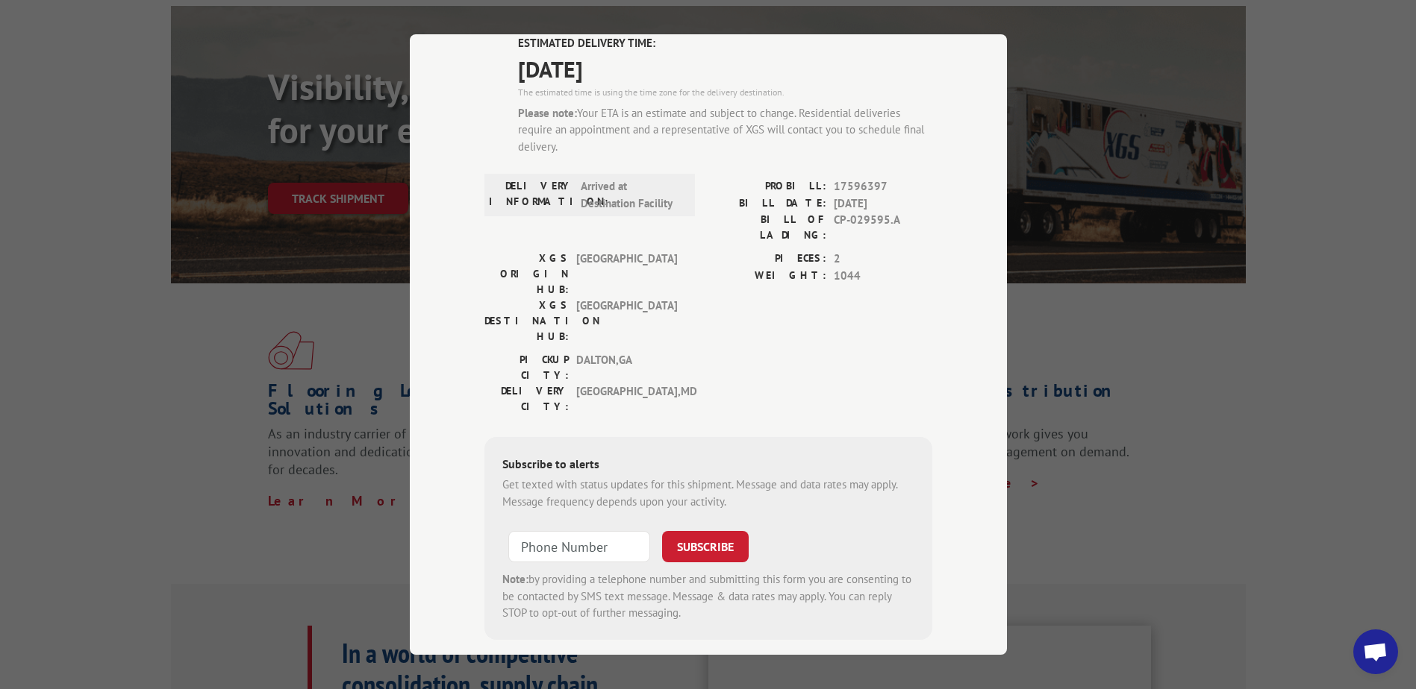
scroll to position [149, 0]
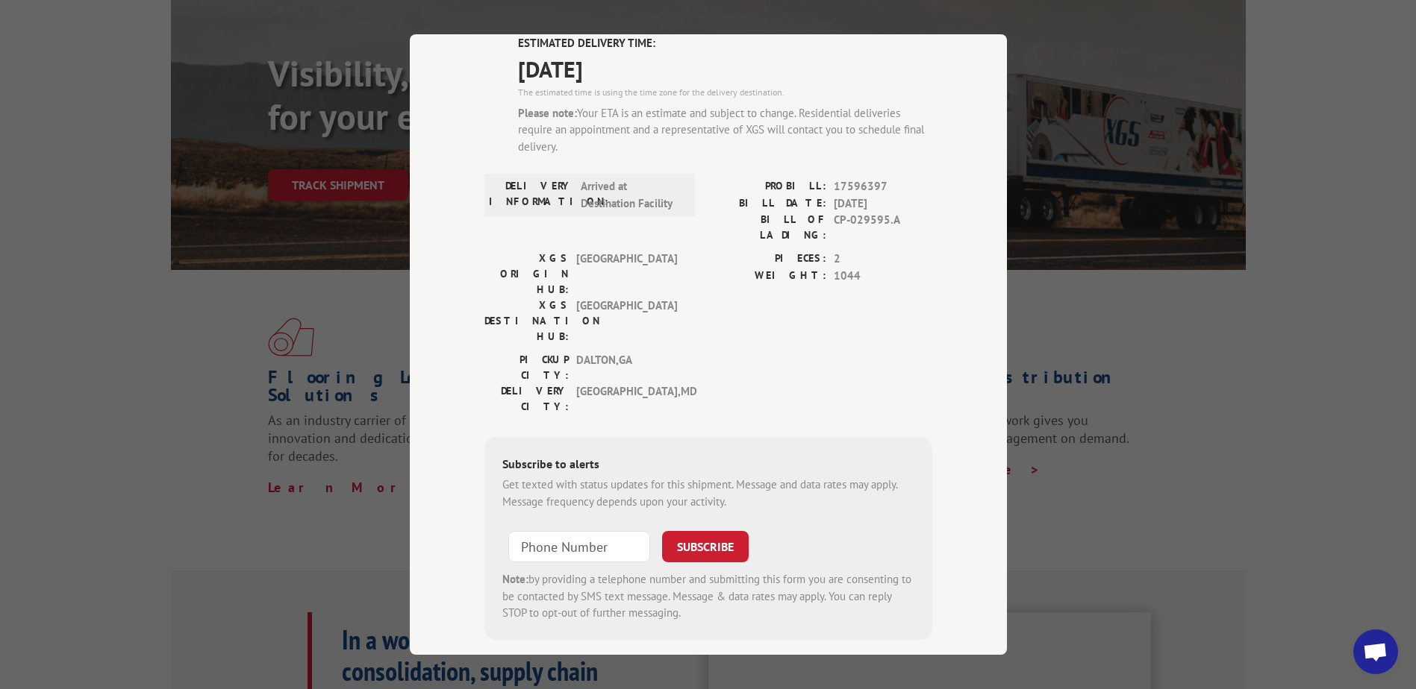
click at [898, 192] on span "17596397" at bounding box center [883, 186] width 98 height 17
click at [1085, 406] on div "Track Shipment ESTIMATED DELIVERY TIME: 09/09/2025 The estimated time is using …" at bounding box center [708, 344] width 1416 height 689
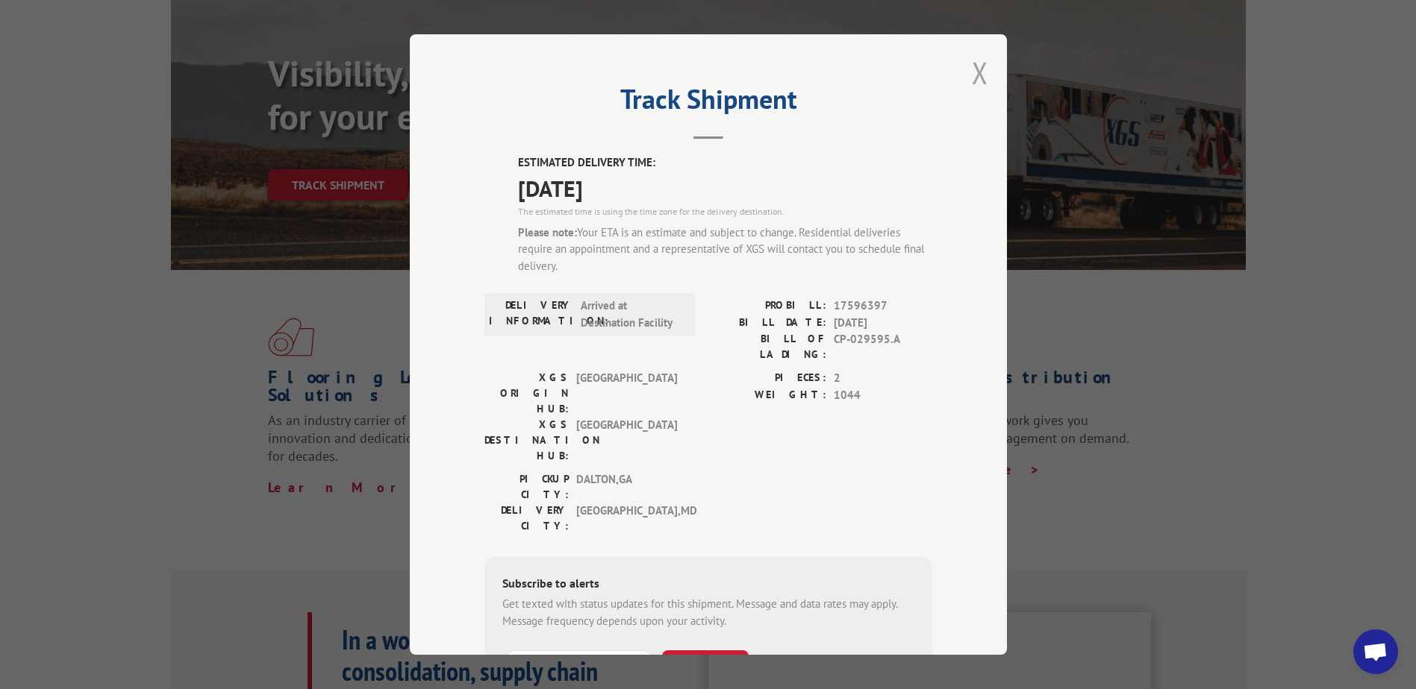
click at [975, 78] on button "Close modal" at bounding box center [980, 73] width 16 height 40
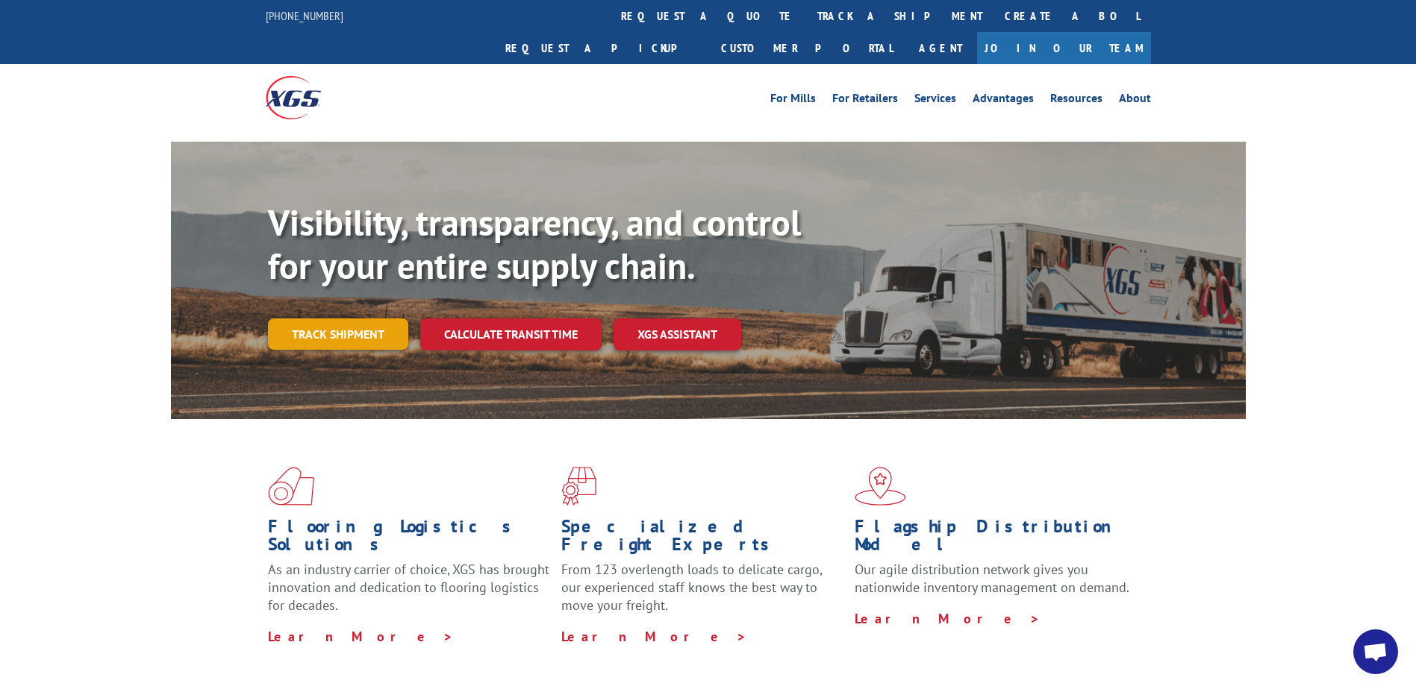
click at [333, 319] on link "Track shipment" at bounding box center [338, 334] width 140 height 31
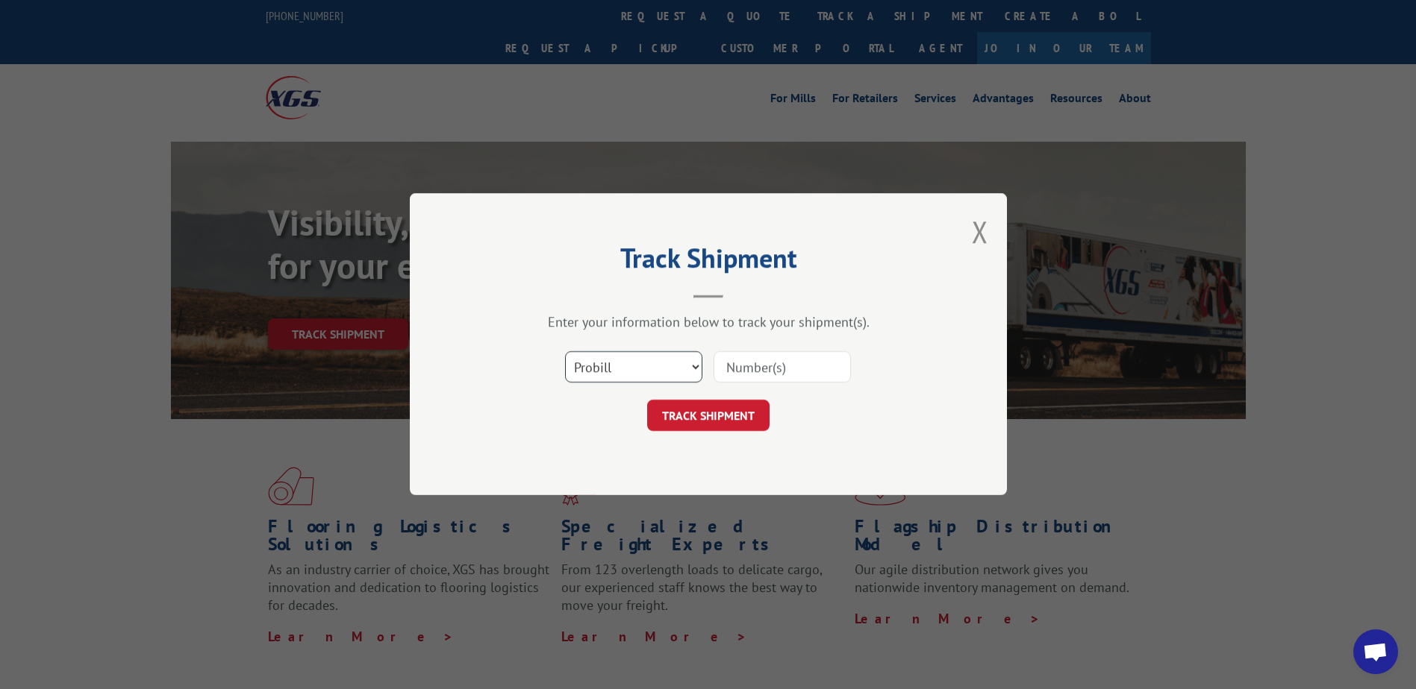
click at [696, 369] on select "Select category... Probill BOL PO" at bounding box center [633, 367] width 137 height 31
click at [565, 352] on select "Select category... Probill BOL PO" at bounding box center [633, 367] width 137 height 31
click at [798, 375] on input at bounding box center [781, 367] width 137 height 31
type input "17596397"
click at [753, 401] on button "TRACK SHIPMENT" at bounding box center [708, 416] width 122 height 31
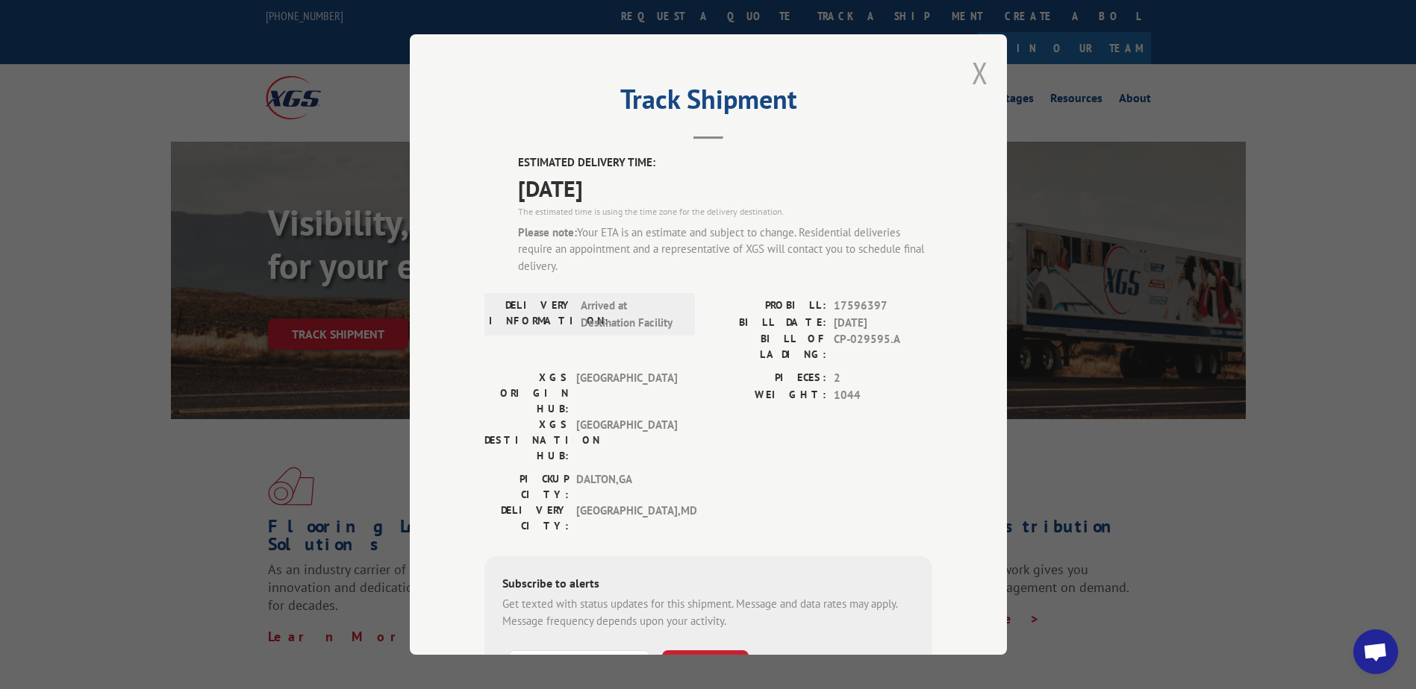
click at [973, 71] on button "Close modal" at bounding box center [980, 73] width 16 height 40
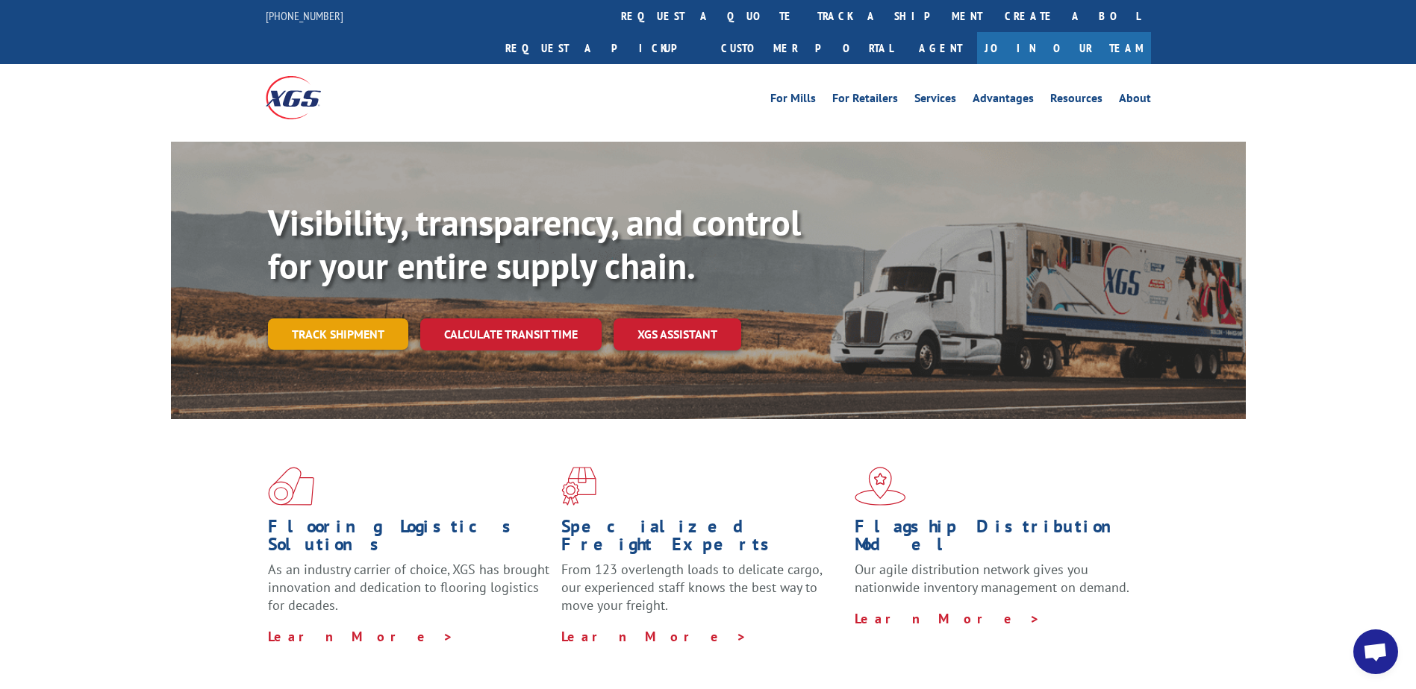
click at [339, 319] on link "Track shipment" at bounding box center [338, 334] width 140 height 31
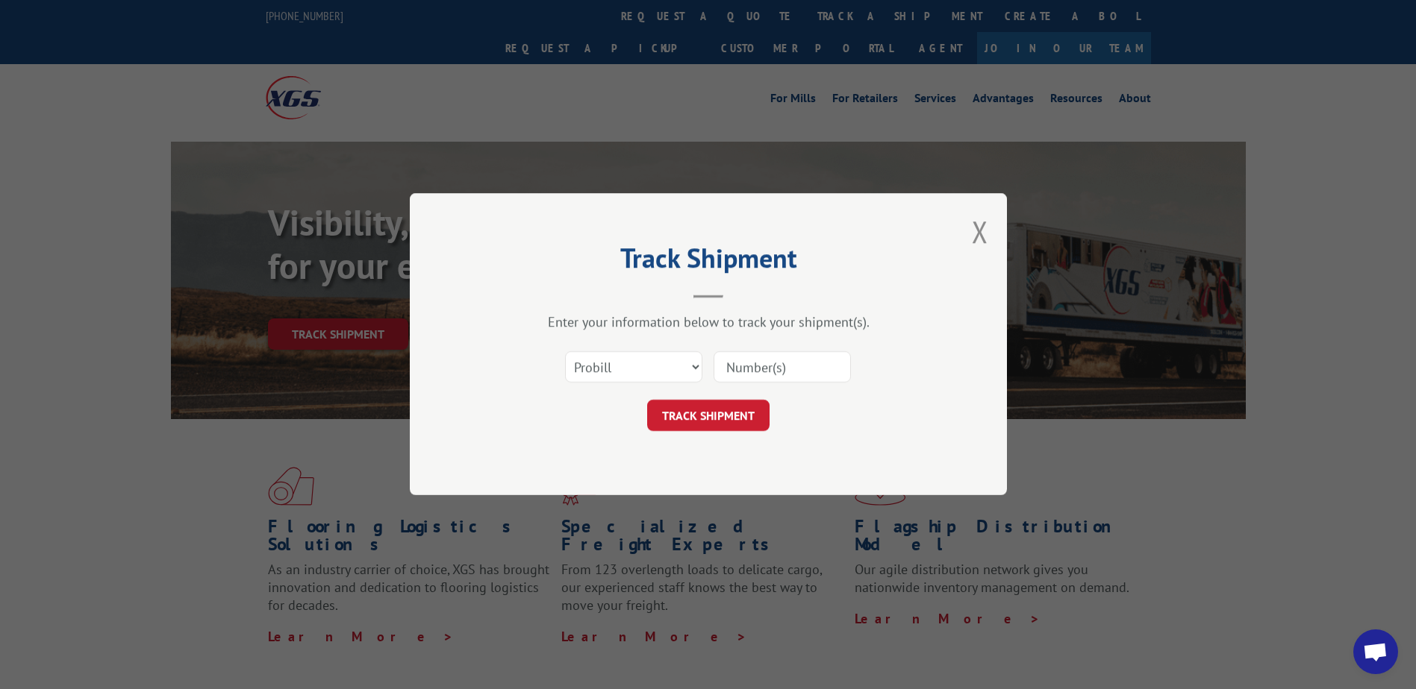
click at [765, 369] on input at bounding box center [781, 367] width 137 height 31
click at [683, 365] on select "Select category... Probill BOL PO" at bounding box center [633, 367] width 137 height 31
click at [808, 372] on input at bounding box center [781, 367] width 137 height 31
click at [689, 366] on select "Select category... Probill BOL PO" at bounding box center [633, 367] width 137 height 31
click at [754, 368] on input at bounding box center [781, 367] width 137 height 31
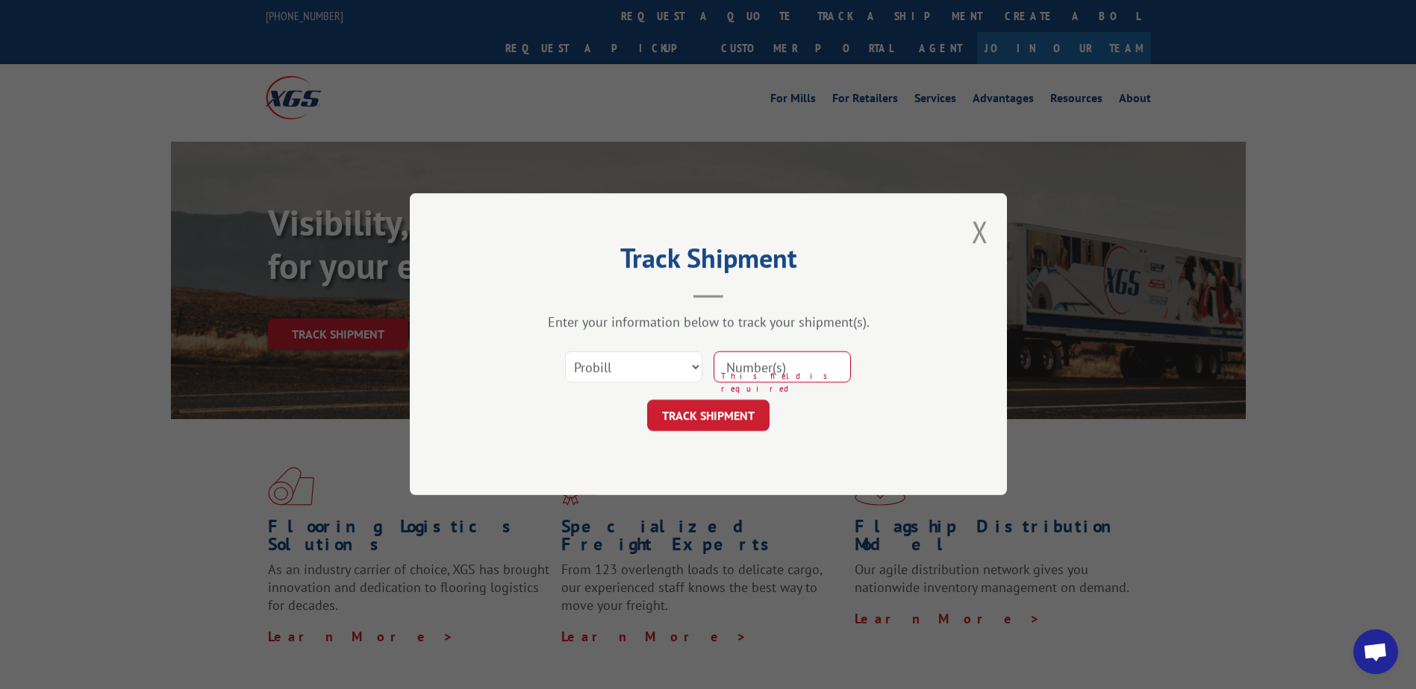
type input "17596397"
click at [984, 232] on button "Close modal" at bounding box center [980, 232] width 16 height 40
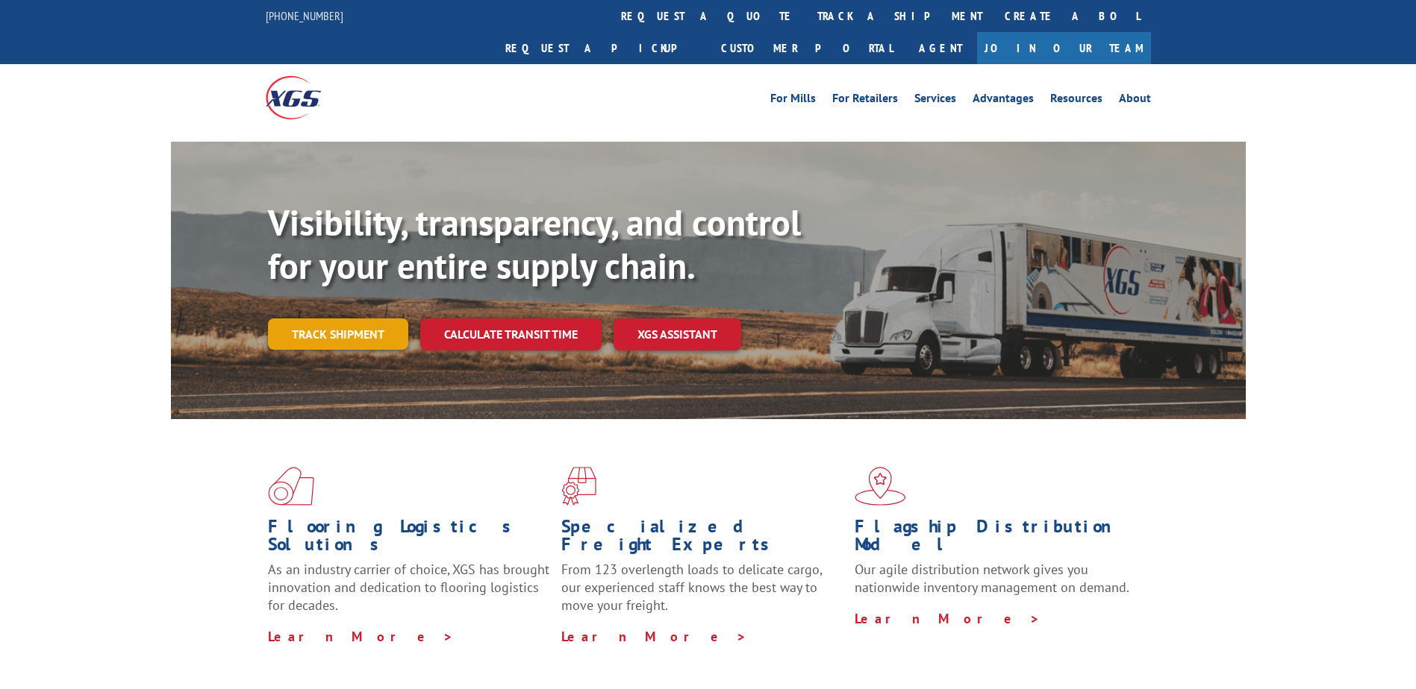
click at [372, 319] on link "Track shipment" at bounding box center [338, 334] width 140 height 31
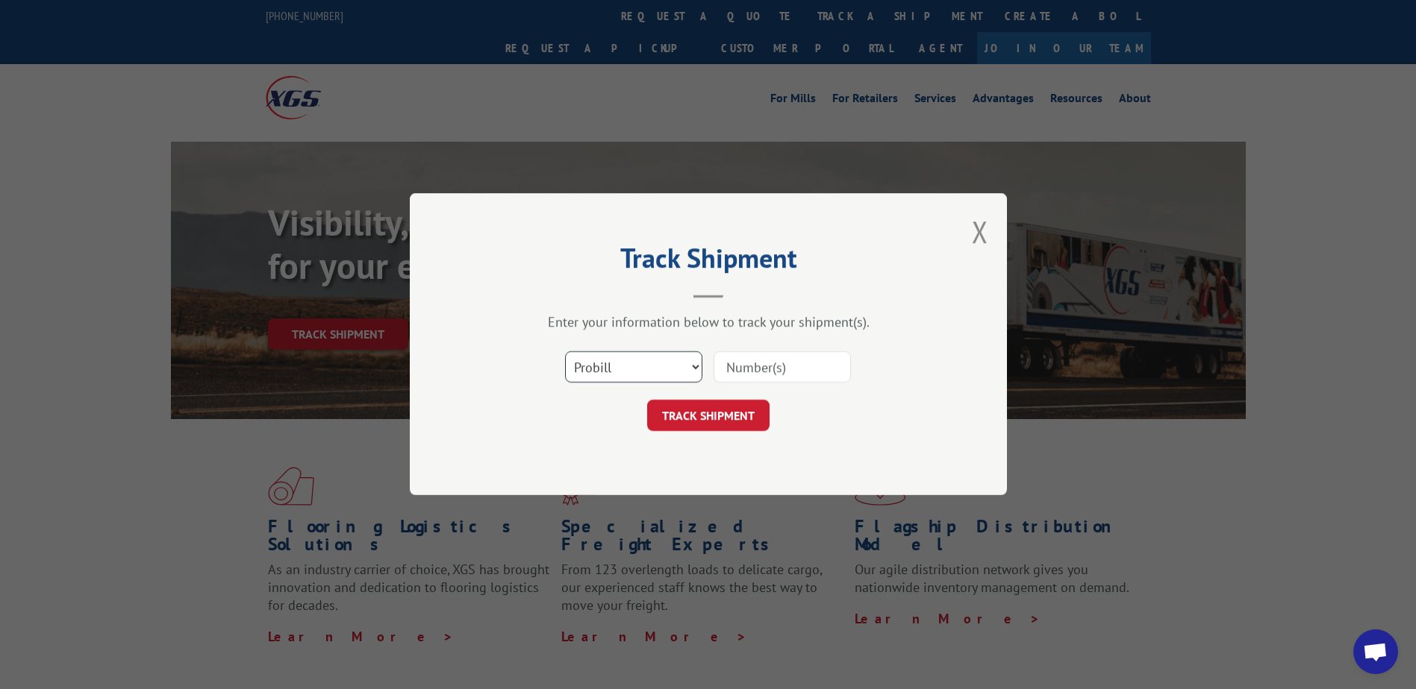
click at [681, 366] on select "Select category... Probill BOL PO" at bounding box center [633, 367] width 137 height 31
click at [753, 366] on input at bounding box center [781, 367] width 137 height 31
